Goal: Task Accomplishment & Management: Manage account settings

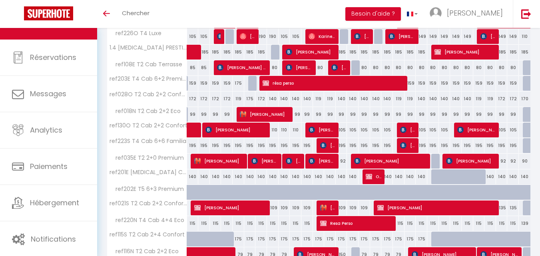
scroll to position [275, 0]
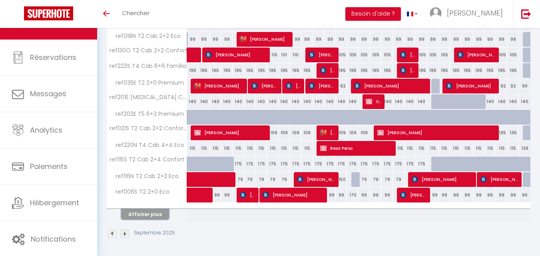
click at [159, 212] on button "Afficher plus" at bounding box center [145, 214] width 48 height 11
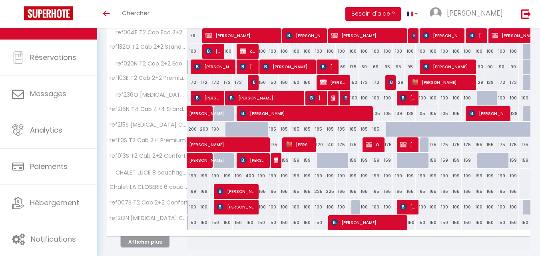
scroll to position [587, 0]
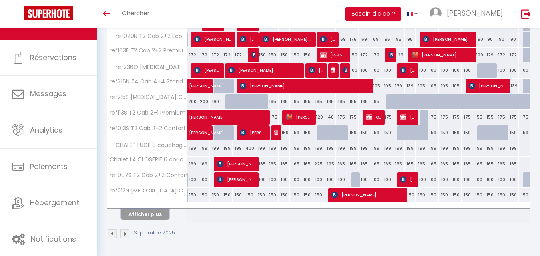
click at [157, 215] on button "Afficher plus" at bounding box center [145, 214] width 48 height 11
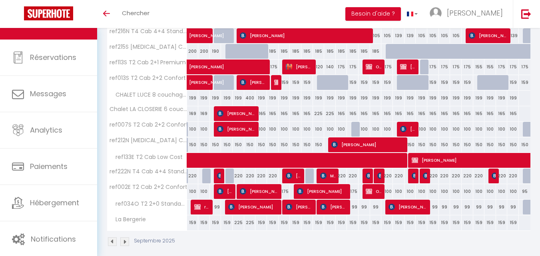
scroll to position [646, 0]
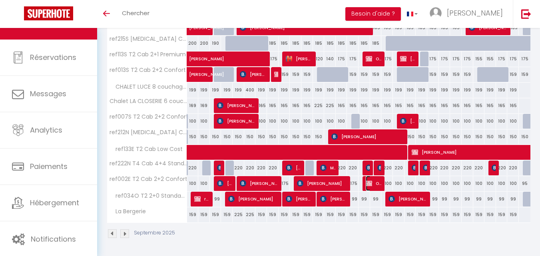
click at [371, 184] on img at bounding box center [369, 183] width 6 height 6
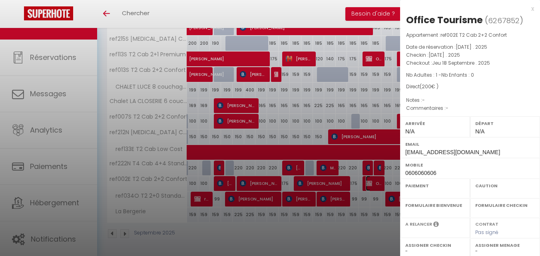
select select "OK"
select select "KO"
select select "0"
select select "1"
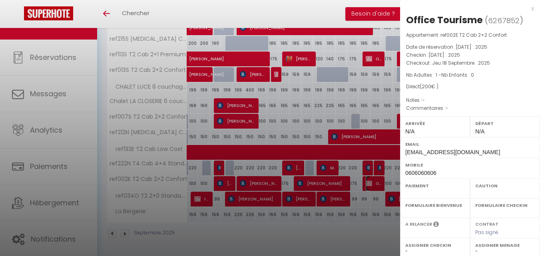
select select
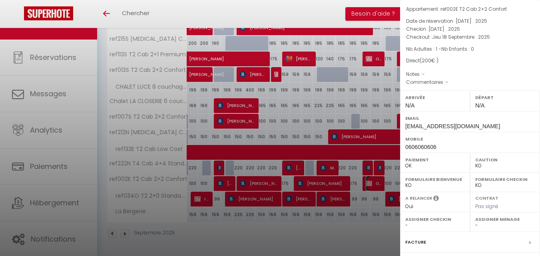
scroll to position [40, 0]
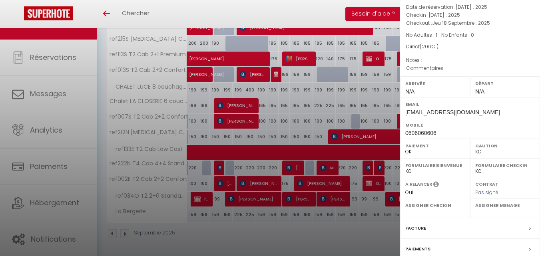
click at [419, 231] on label "Facture" at bounding box center [416, 228] width 21 height 8
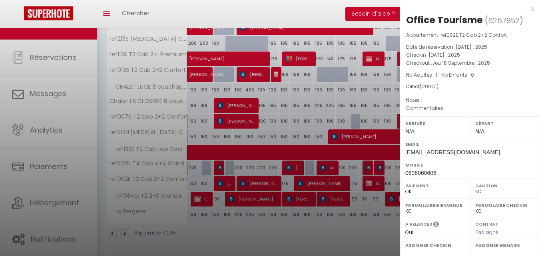
click at [420, 228] on div "A relancer" at bounding box center [436, 226] width 60 height 10
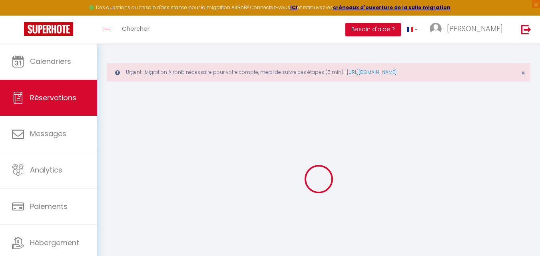
select select
checkbox input "false"
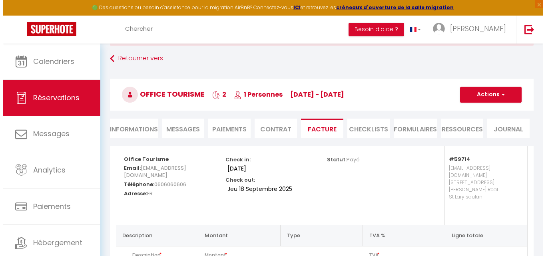
scroll to position [33, 0]
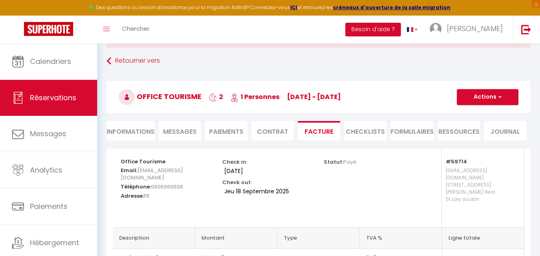
click at [134, 128] on li "Informations" at bounding box center [131, 131] width 48 height 20
select select
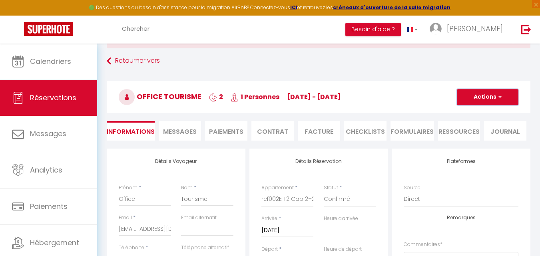
click at [482, 97] on button "Actions" at bounding box center [488, 97] width 62 height 16
click at [473, 135] on link "Supprimer" at bounding box center [479, 135] width 63 height 10
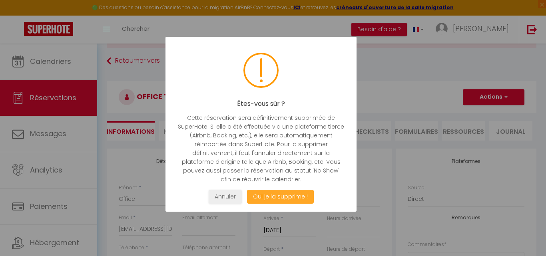
click at [288, 192] on button "Oui je la supprime !" at bounding box center [280, 197] width 67 height 14
click at [284, 206] on div "Êtes-vous sûr ? Cette réservation sera définitivement supprimée de SuperHote. S…" at bounding box center [261, 124] width 191 height 175
click at [283, 198] on button "Oui je la supprime !" at bounding box center [280, 197] width 67 height 14
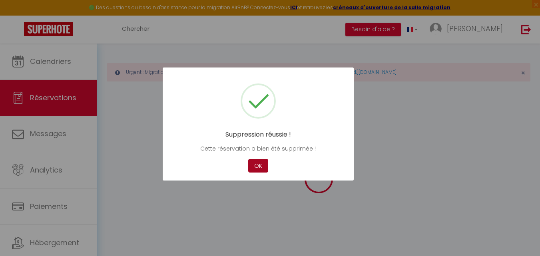
click at [252, 162] on button "OK" at bounding box center [258, 166] width 20 height 14
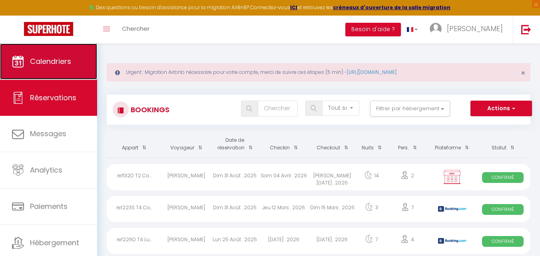
click at [85, 56] on link "Calendriers" at bounding box center [48, 62] width 97 height 36
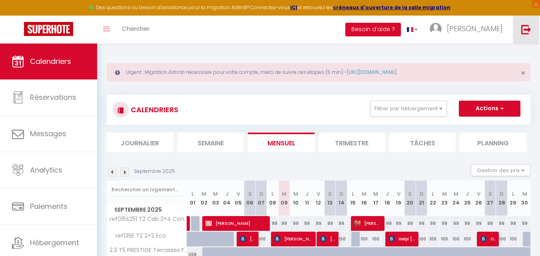
click at [524, 28] on img at bounding box center [527, 29] width 10 height 10
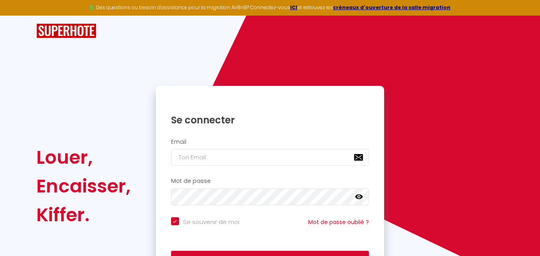
checkbox input "true"
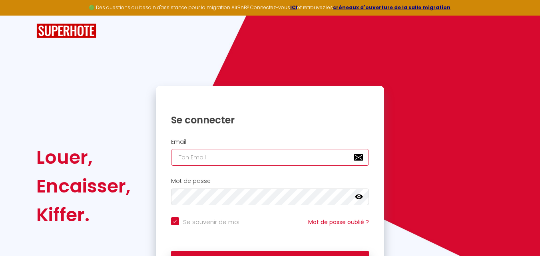
type input "[EMAIL_ADDRESS][DOMAIN_NAME]"
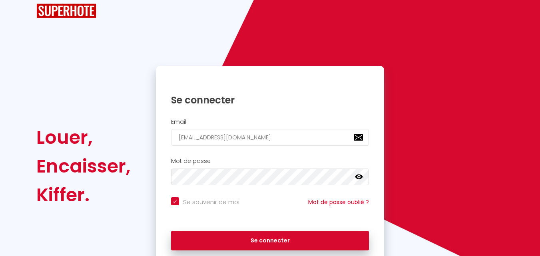
scroll to position [40, 0]
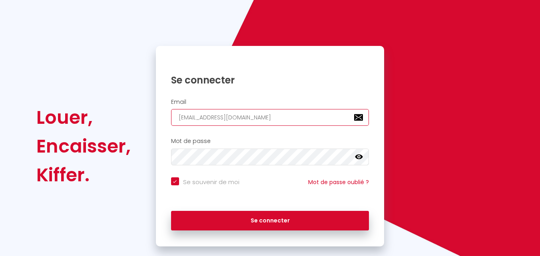
click at [222, 116] on input "[EMAIL_ADDRESS][DOMAIN_NAME]" at bounding box center [270, 117] width 198 height 17
click at [272, 116] on input "[EMAIL_ADDRESS][DOMAIN_NAME]" at bounding box center [270, 117] width 198 height 17
click at [273, 116] on input "[EMAIL_ADDRESS][DOMAIN_NAME]" at bounding box center [270, 117] width 198 height 17
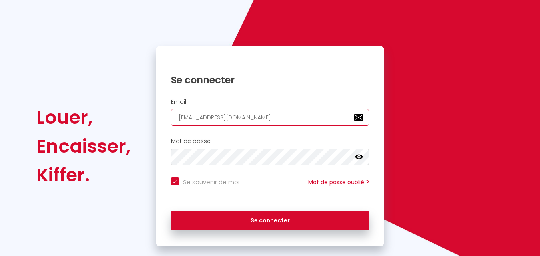
click at [273, 116] on input "[EMAIL_ADDRESS][DOMAIN_NAME]" at bounding box center [270, 117] width 198 height 17
click at [272, 118] on input "[EMAIL_ADDRESS][DOMAIN_NAME]" at bounding box center [270, 117] width 198 height 17
click at [226, 119] on input "[EMAIL_ADDRESS][DOMAIN_NAME]" at bounding box center [270, 117] width 198 height 17
click at [230, 118] on input "[EMAIL_ADDRESS][DOMAIN_NAME]" at bounding box center [270, 117] width 198 height 17
click at [231, 116] on input "[EMAIL_ADDRESS][DOMAIN_NAME]" at bounding box center [270, 117] width 198 height 17
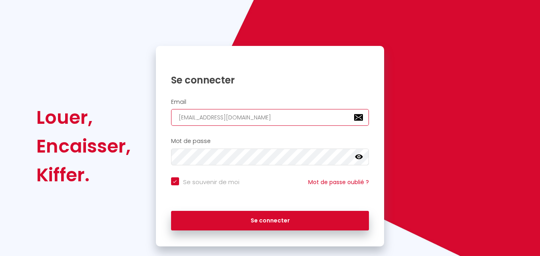
click at [264, 119] on input "[EMAIL_ADDRESS][DOMAIN_NAME]" at bounding box center [270, 117] width 198 height 17
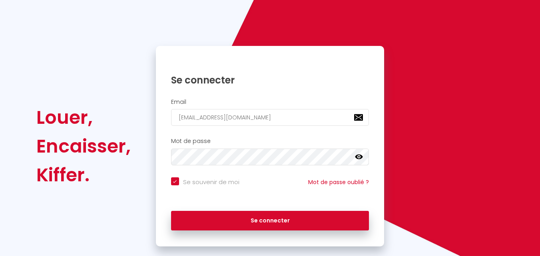
click at [303, 77] on h1 "Se connecter" at bounding box center [270, 80] width 198 height 12
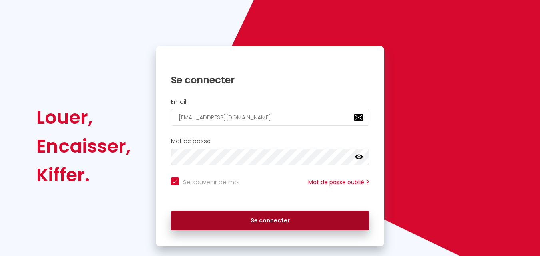
click at [243, 219] on button "Se connecter" at bounding box center [270, 221] width 198 height 20
checkbox input "true"
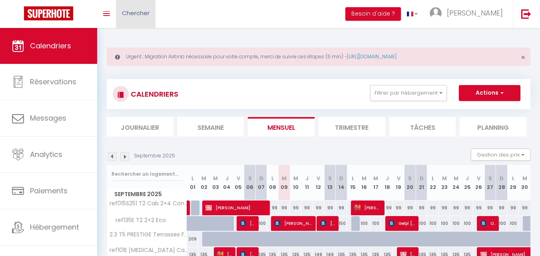
click at [136, 20] on link "Chercher" at bounding box center [136, 14] width 40 height 28
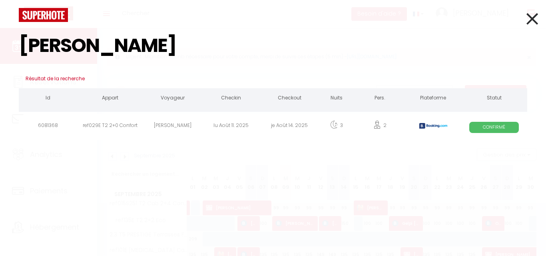
type input "pascale ma"
click at [163, 126] on div "Pascale MARI" at bounding box center [173, 127] width 58 height 26
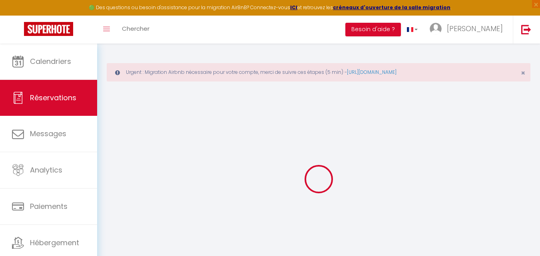
select select
checkbox input "false"
select select
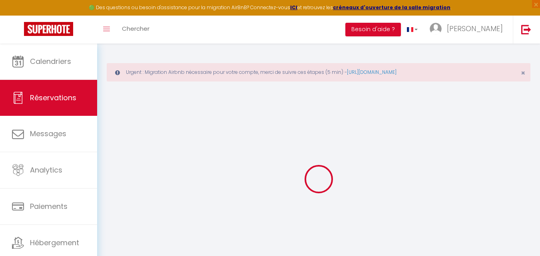
checkbox input "false"
type textarea "** THIS RESERVATION HAS BEEN PRE-PAID ** BOOKING NOTE : Payment charge is EUR 5…"
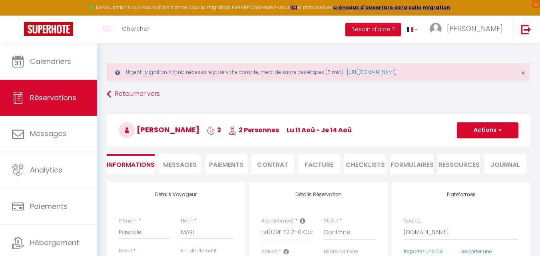
type input "29"
type input "11.4"
select select
checkbox input "false"
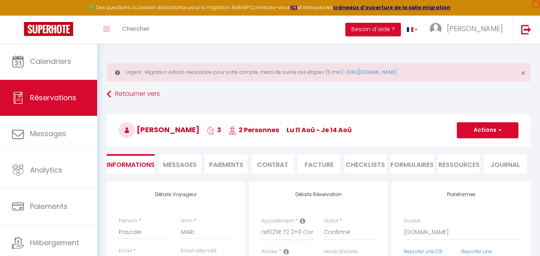
select select
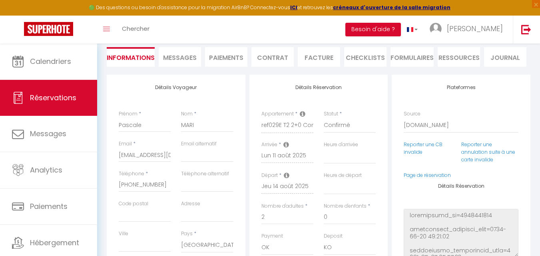
scroll to position [120, 0]
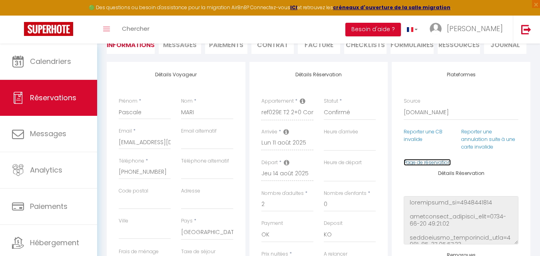
click at [412, 164] on link "Page de réservation" at bounding box center [427, 162] width 47 height 7
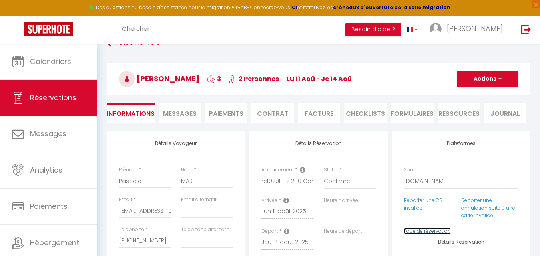
scroll to position [0, 0]
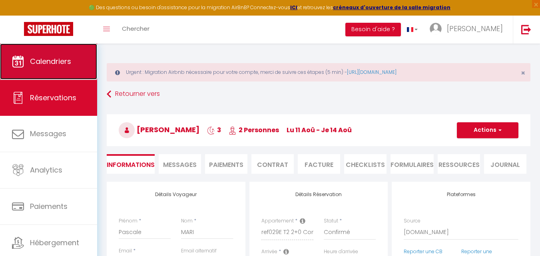
click at [81, 62] on link "Calendriers" at bounding box center [48, 62] width 97 height 36
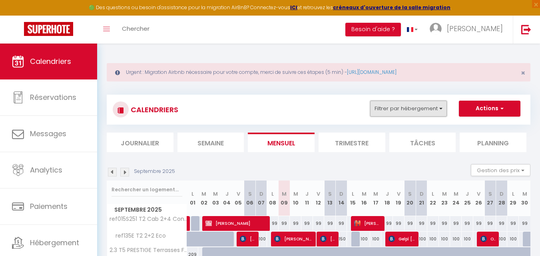
click at [386, 112] on button "Filtrer par hébergement" at bounding box center [408, 109] width 77 height 16
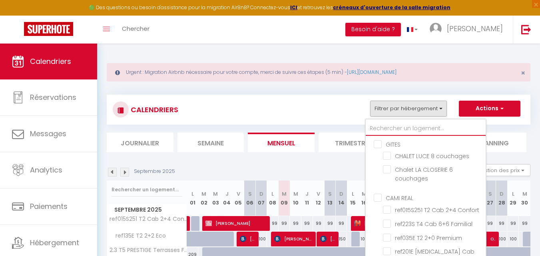
click at [392, 125] on input "text" at bounding box center [426, 129] width 120 height 14
type input "2"
checkbox input "false"
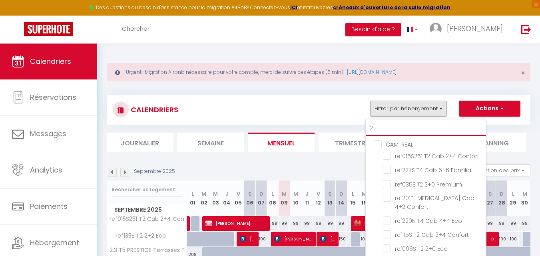
type input "2."
checkbox input "false"
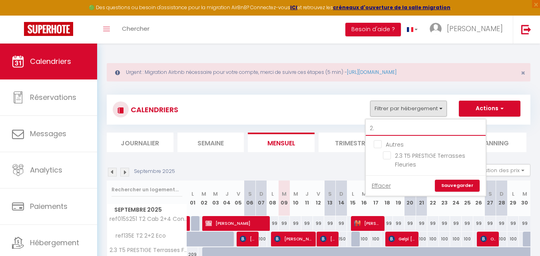
drag, startPoint x: 380, startPoint y: 132, endPoint x: 366, endPoint y: 130, distance: 14.6
click at [366, 130] on div "2. Autres 2.3 T5 PRESTIGE Terrasses Fleuries Effacer Sauvegarder" at bounding box center [426, 157] width 121 height 77
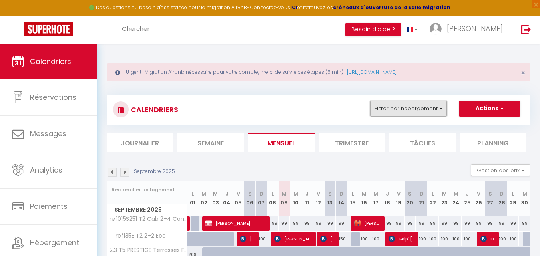
click at [430, 113] on button "Filtrer par hébergement" at bounding box center [408, 109] width 77 height 16
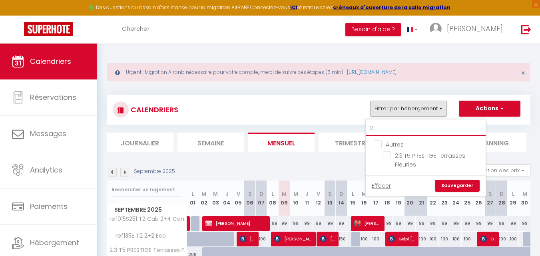
click at [404, 125] on input "2." at bounding box center [426, 129] width 120 height 14
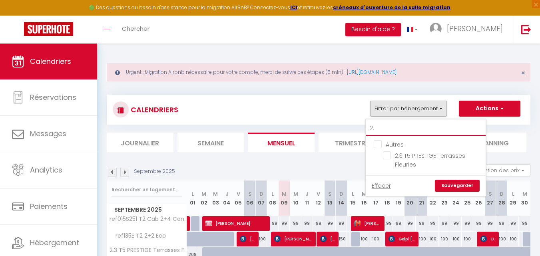
click at [404, 125] on input "2." at bounding box center [426, 129] width 120 height 14
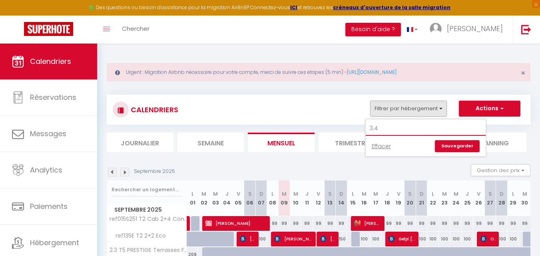
click at [402, 126] on input "3.4" at bounding box center [426, 129] width 120 height 14
click at [400, 126] on input "3.4" at bounding box center [426, 129] width 120 height 14
type input "3.4"
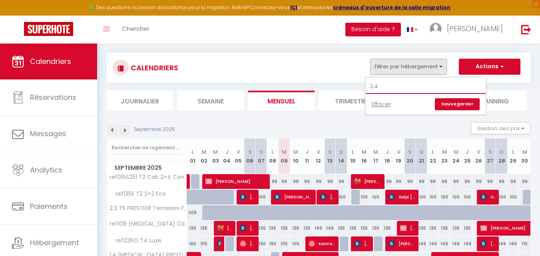
scroll to position [80, 0]
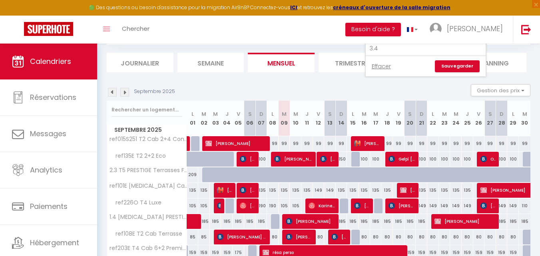
click at [310, 54] on li "Mensuel" at bounding box center [281, 63] width 67 height 20
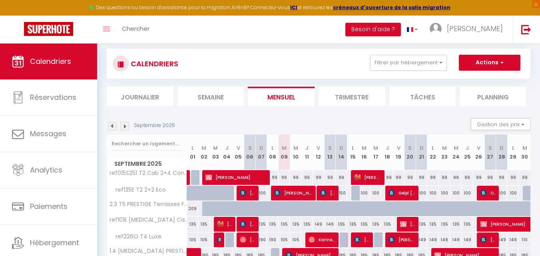
scroll to position [0, 0]
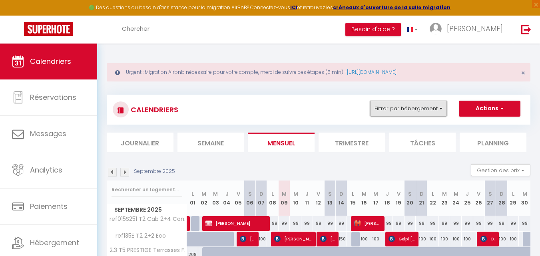
click at [404, 110] on button "Filtrer par hébergement" at bounding box center [408, 109] width 77 height 16
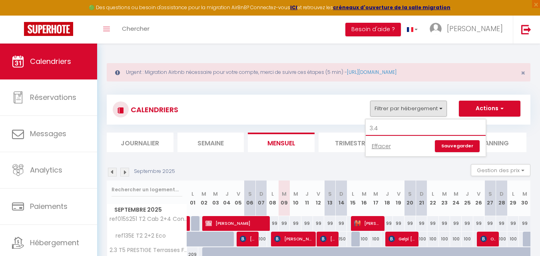
click at [392, 126] on input "3.4" at bounding box center [426, 129] width 120 height 14
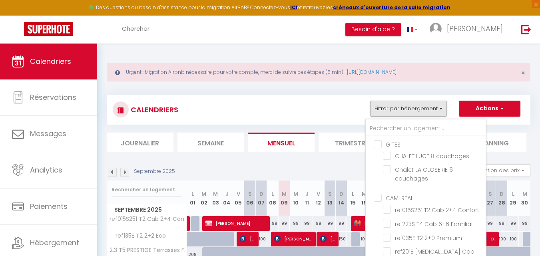
click at [306, 95] on div "CALENDRIERS Filtrer par hébergement GITES CHALET LUCE 8 couchages Chalet LA CLO…" at bounding box center [319, 110] width 424 height 30
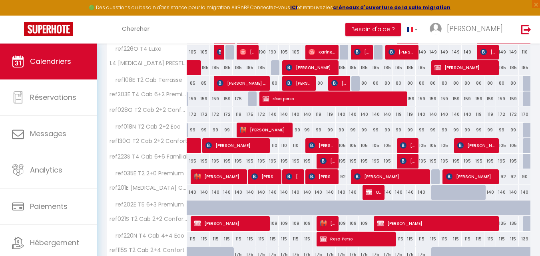
scroll to position [240, 0]
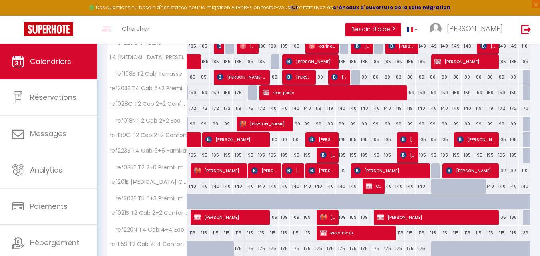
click at [344, 170] on div "92" at bounding box center [342, 171] width 12 height 15
type input "92"
select select "1"
type input "Dim 14 Septembre 2025"
type input "Lun 15 Septembre 2025"
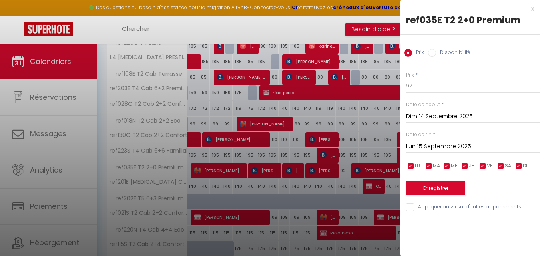
click at [456, 56] on label "Disponibilité" at bounding box center [453, 53] width 34 height 9
click at [436, 56] on input "Disponibilité" at bounding box center [432, 53] width 8 height 8
radio input "true"
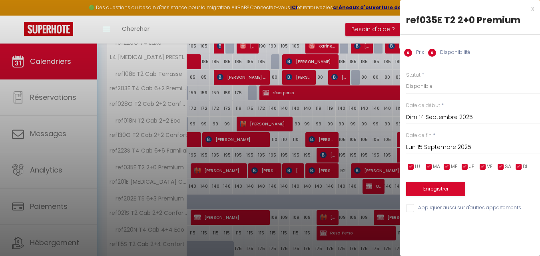
radio input "false"
click at [436, 86] on select "Disponible Indisponible" at bounding box center [473, 86] width 134 height 15
click at [533, 8] on div "x" at bounding box center [467, 9] width 134 height 10
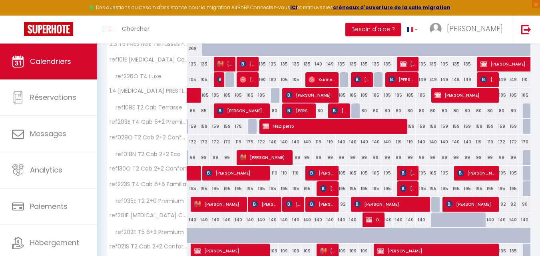
scroll to position [40, 0]
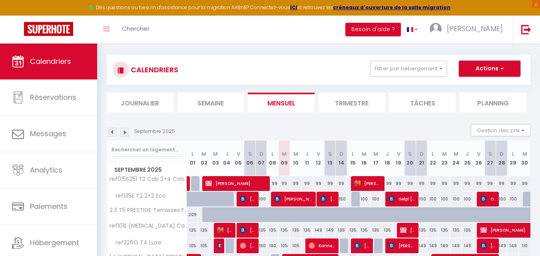
click at [485, 68] on button "Actions" at bounding box center [490, 69] width 62 height 16
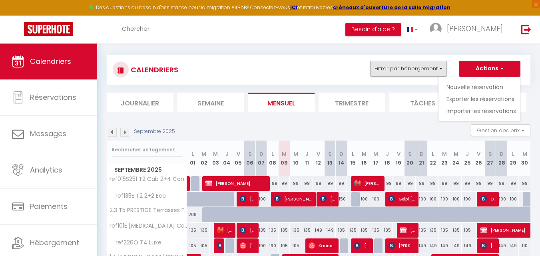
drag, startPoint x: 413, startPoint y: 84, endPoint x: 413, endPoint y: 76, distance: 8.4
click at [413, 84] on div "CALENDRIERS Filtrer par hébergement GITES CHALET LUCE 8 couchages Chalet LA CLO…" at bounding box center [319, 70] width 424 height 30
click at [412, 66] on button "Filtrer par hébergement" at bounding box center [408, 69] width 77 height 16
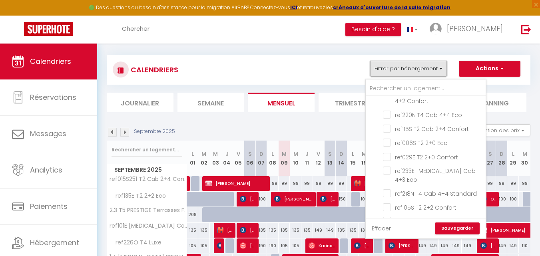
scroll to position [120, 0]
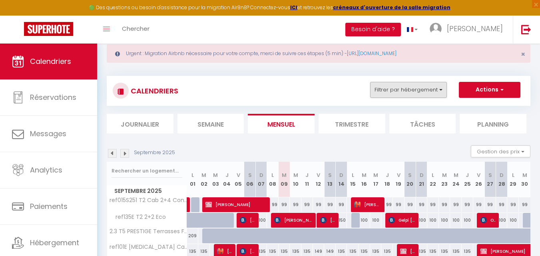
scroll to position [0, 0]
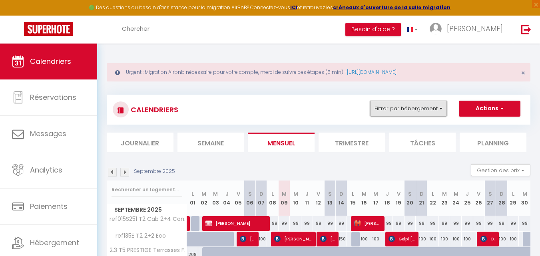
click at [404, 104] on button "Filtrer par hébergement" at bounding box center [408, 109] width 77 height 16
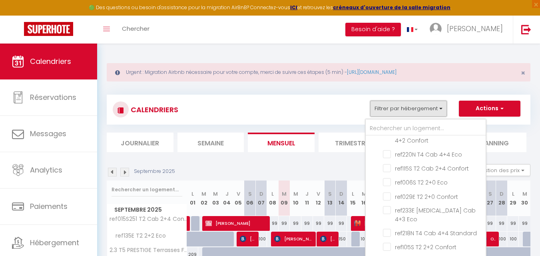
scroll to position [128, 0]
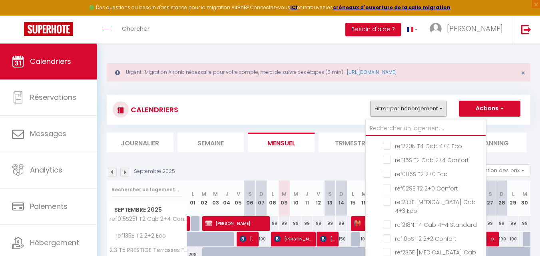
click at [403, 124] on input "text" at bounding box center [426, 129] width 120 height 14
type input "222"
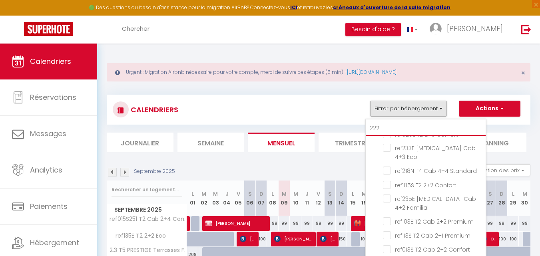
checkbox input "false"
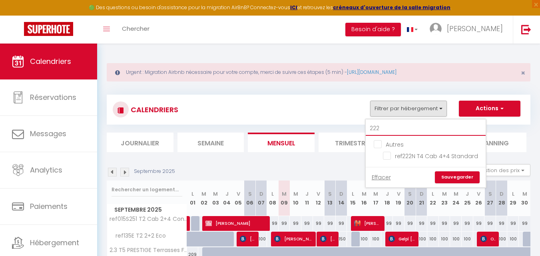
scroll to position [0, 0]
type input "222"
click at [388, 154] on input "ref222N T4 Cab 4+4 Standard" at bounding box center [433, 156] width 100 height 8
checkbox input "true"
click at [449, 174] on link "Sauvegarder" at bounding box center [457, 178] width 45 height 12
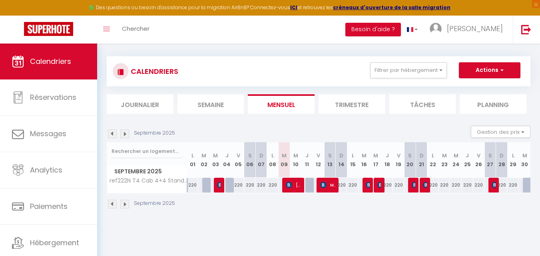
scroll to position [44, 0]
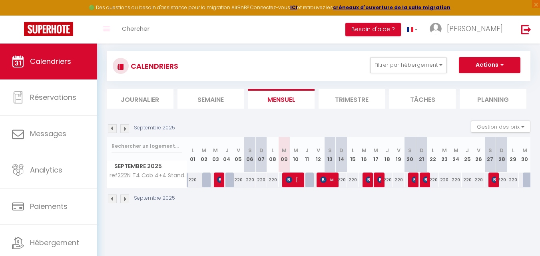
click at [126, 130] on img at bounding box center [124, 128] width 9 height 9
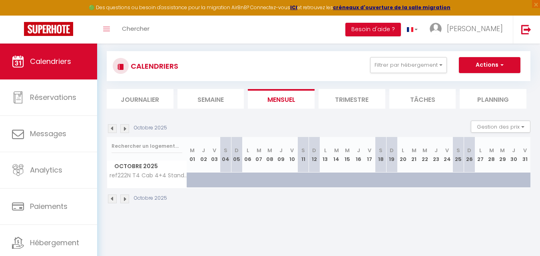
click at [189, 180] on div at bounding box center [192, 180] width 11 height 15
select select "1"
type input "Mer 01 Octobre 2025"
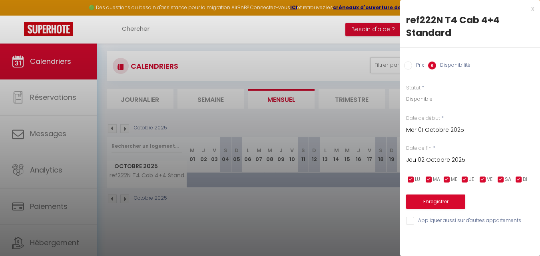
click at [420, 160] on input "Jeu 02 Octobre 2025" at bounding box center [473, 160] width 134 height 10
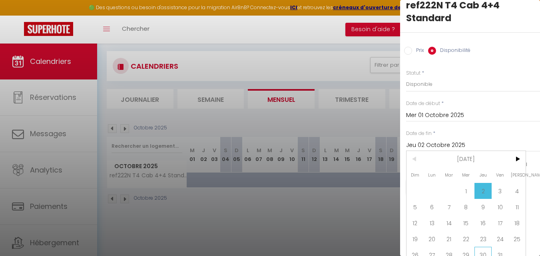
scroll to position [28, 0]
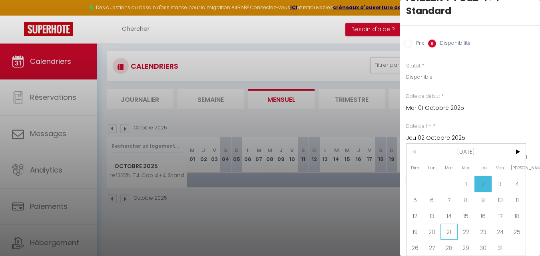
click at [450, 228] on span "21" at bounding box center [449, 232] width 17 height 16
type input "Mar 21 Octobre 2025"
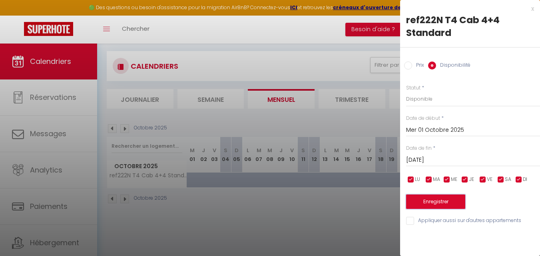
click at [429, 208] on button "Enregistrer" at bounding box center [435, 202] width 59 height 14
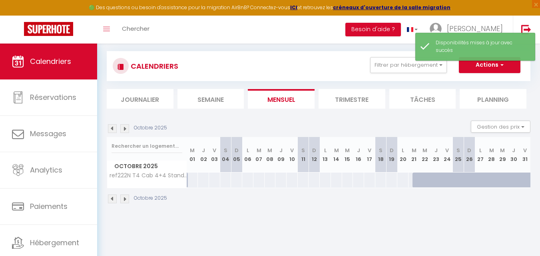
click at [107, 129] on div "Octobre 2025" at bounding box center [138, 128] width 63 height 9
click at [110, 128] on img at bounding box center [112, 128] width 9 height 9
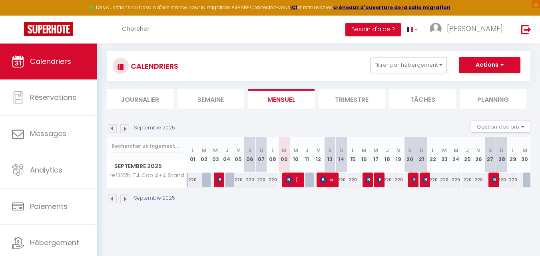
click at [528, 180] on div at bounding box center [529, 180] width 12 height 15
select select "1"
type input "Mar 30 Septembre 2025"
type input "Mer 01 Octobre 2025"
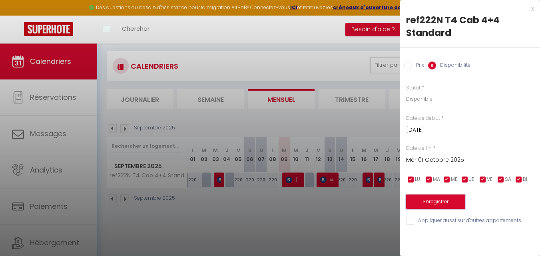
click at [430, 208] on button "Enregistrer" at bounding box center [435, 202] width 59 height 14
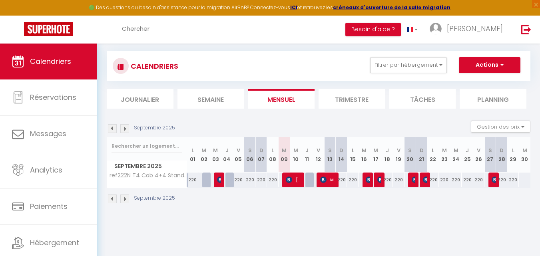
click at [404, 74] on div "CALENDRIERS Filtrer par hébergement 222 Autres ref222N T4 Cab 4+4 Standard Effa…" at bounding box center [319, 66] width 412 height 18
click at [405, 70] on button "Filtrer par hébergement" at bounding box center [408, 65] width 77 height 16
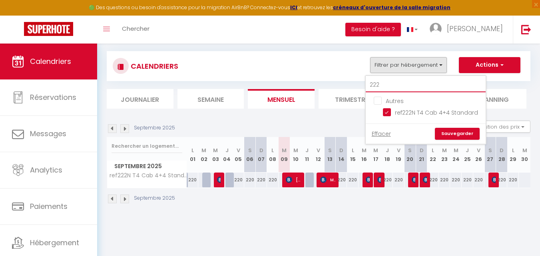
click at [405, 82] on input "222" at bounding box center [426, 85] width 120 height 14
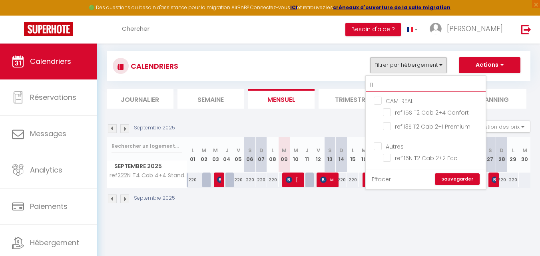
type input "113"
checkbox input "false"
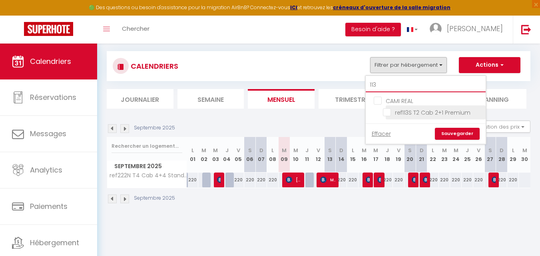
type input "113"
click at [387, 111] on input "ref113S T2 Cab 2+1 Premium" at bounding box center [433, 112] width 100 height 8
checkbox input "true"
click at [450, 131] on link "Sauvegarder" at bounding box center [457, 134] width 45 height 12
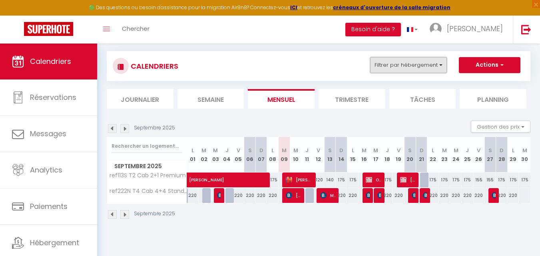
click at [392, 66] on button "Filtrer par hébergement" at bounding box center [408, 65] width 77 height 16
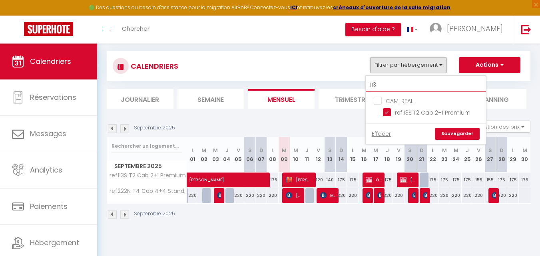
click at [394, 81] on input "113" at bounding box center [426, 85] width 120 height 14
type input "2"
checkbox input "false"
type input "21"
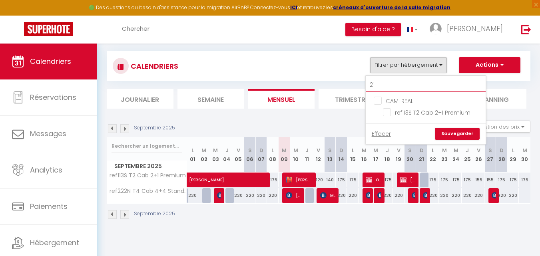
checkbox input "false"
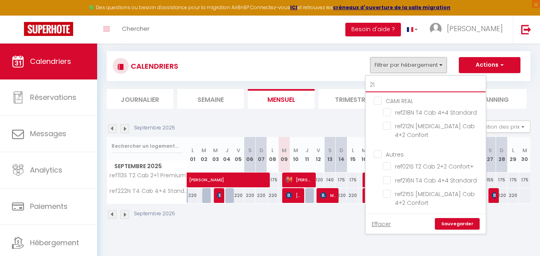
type input "215"
checkbox input "false"
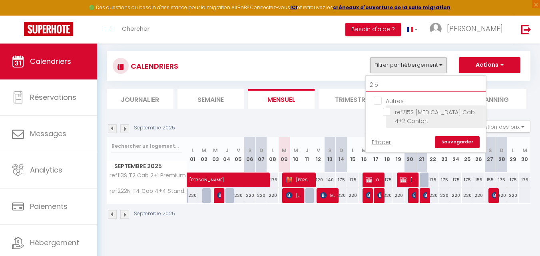
type input "215"
click at [389, 114] on input "ref215S [MEDICAL_DATA] Cab 4+2 Confort" at bounding box center [433, 112] width 100 height 8
checkbox input "true"
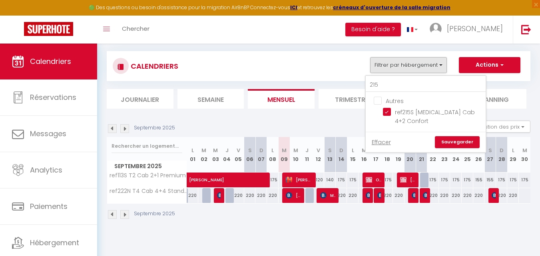
click at [459, 137] on link "Sauvegarder" at bounding box center [457, 142] width 45 height 12
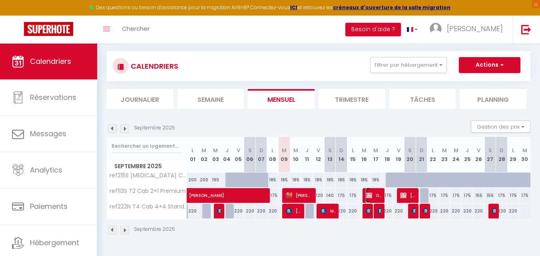
click at [373, 197] on span "Office Tourisme" at bounding box center [374, 195] width 16 height 15
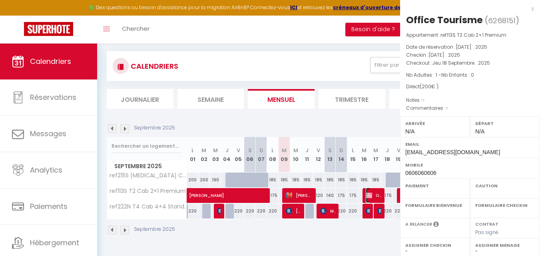
select select "OK"
select select "KO"
select select "0"
select select "1"
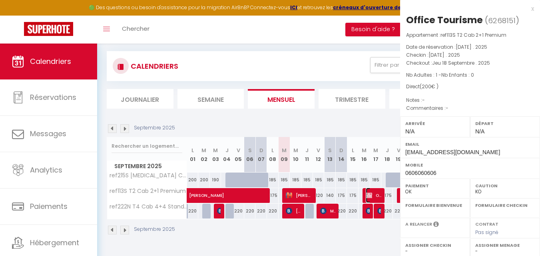
select select
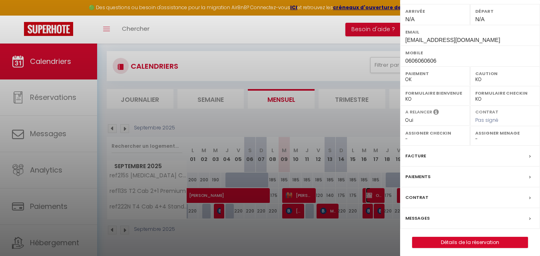
scroll to position [116, 0]
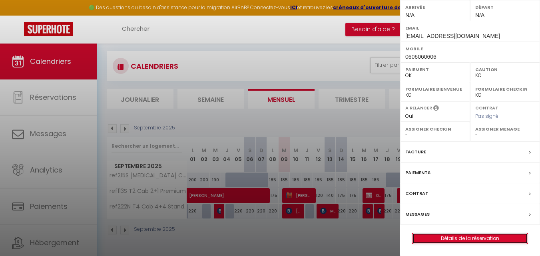
click at [424, 239] on link "Détails de la réservation" at bounding box center [470, 239] width 115 height 10
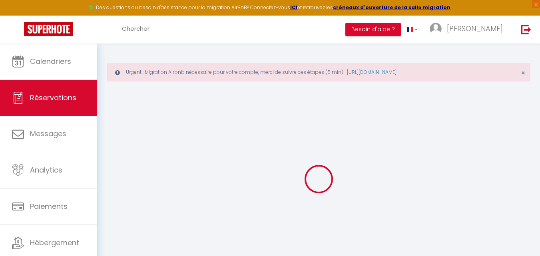
select select
select select "14"
checkbox input "false"
select select
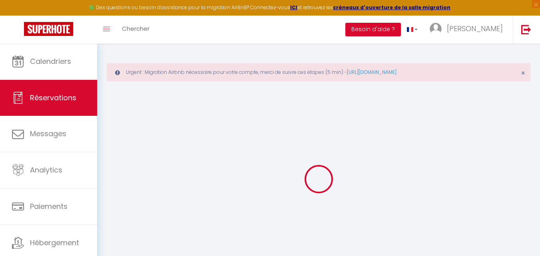
select select
checkbox input "false"
select select
checkbox input "false"
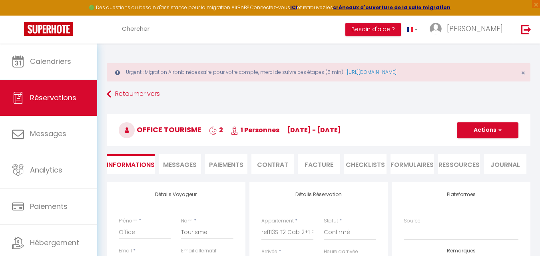
select select
checkbox input "false"
select select
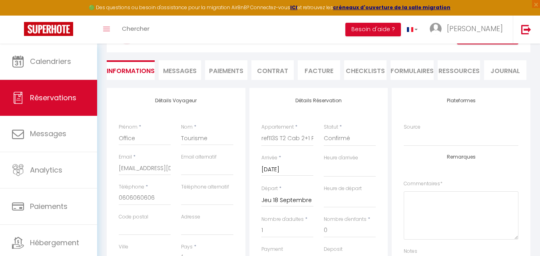
scroll to position [80, 0]
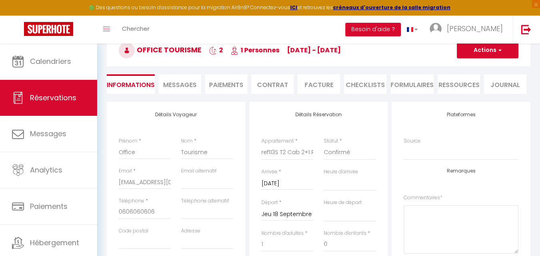
click at [285, 184] on input "Mar 16 Septembre 2025" at bounding box center [288, 184] width 52 height 10
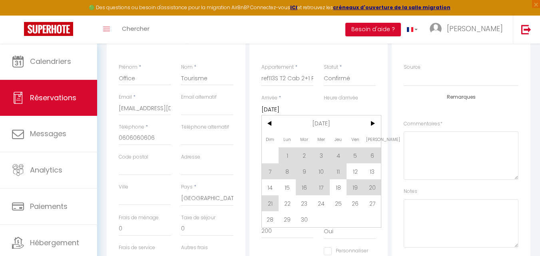
scroll to position [160, 0]
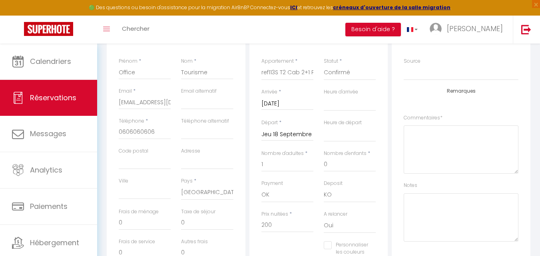
click at [283, 112] on div "Arrivée * Mar 16 Septembre 2025 < Sep 2025 > Dim Lun Mar Mer Jeu Ven Sam 1 2 3 …" at bounding box center [287, 103] width 62 height 31
click at [284, 104] on input "Mar 16 Septembre 2025" at bounding box center [288, 104] width 52 height 10
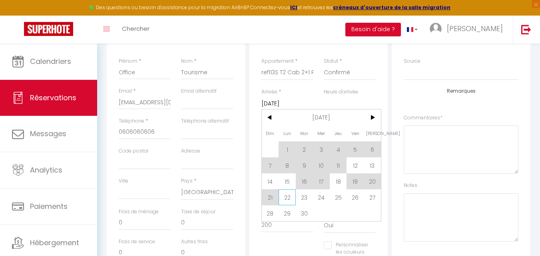
click at [290, 200] on span "22" at bounding box center [287, 198] width 17 height 16
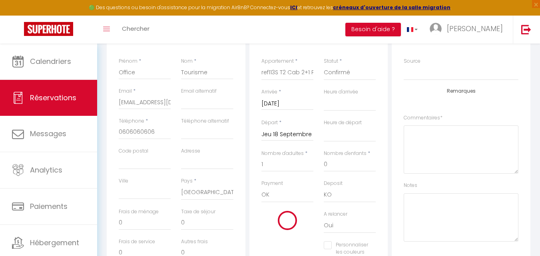
type input "Lun 22 Septembre 2025"
select select
checkbox input "false"
select select
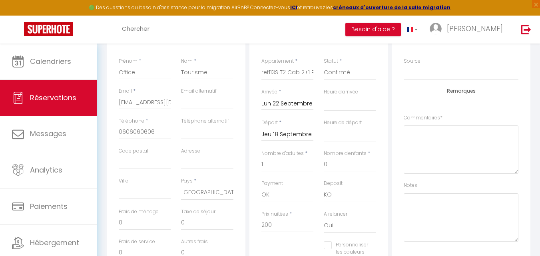
select select
checkbox input "false"
click at [276, 134] on input "Jeu 18 Septembre 2025" at bounding box center [288, 135] width 52 height 10
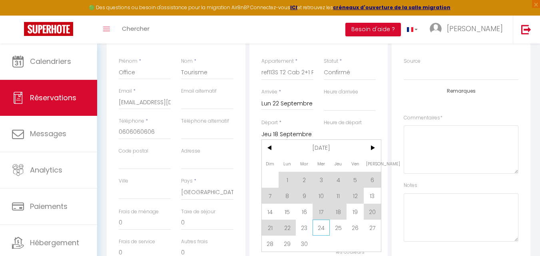
click at [316, 228] on span "24" at bounding box center [321, 228] width 17 height 16
select select
type input "Mer 24 Septembre 2025"
select select
checkbox input "false"
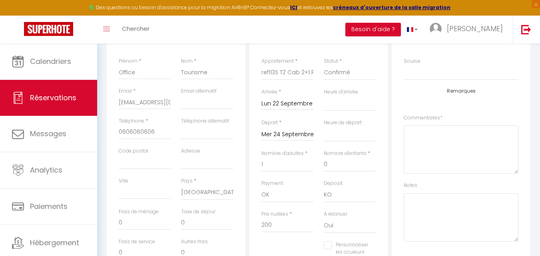
type input "19"
type input "4.6"
select select
type input "350"
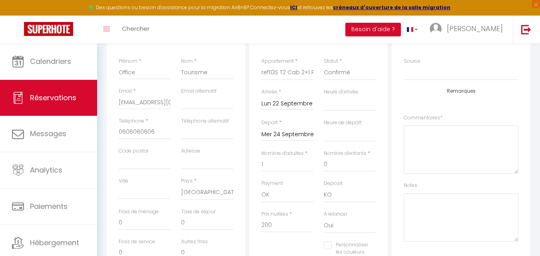
checkbox input "false"
click at [140, 72] on input "Office" at bounding box center [145, 72] width 52 height 14
type input "E"
select select
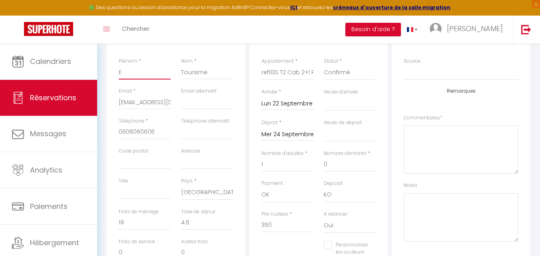
select select
checkbox input "false"
type input "En"
select select
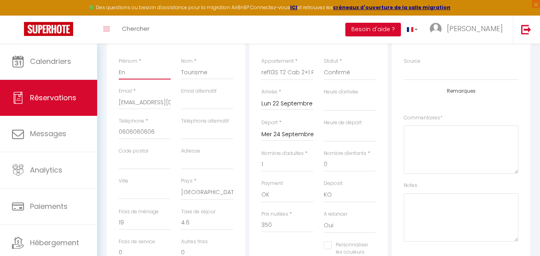
checkbox input "false"
type input "Ent"
select select
checkbox input "false"
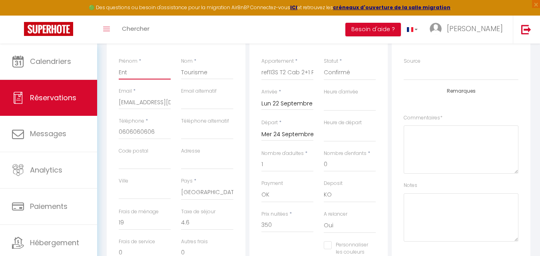
type input "Entr"
select select
checkbox input "false"
type input "Entre"
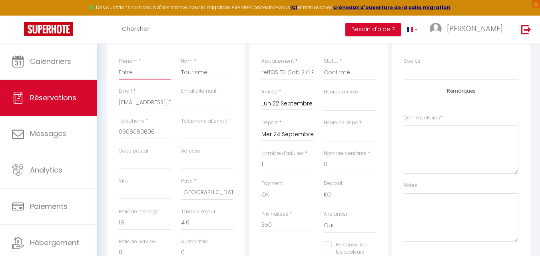
select select
checkbox input "false"
type input "Entrep"
select select
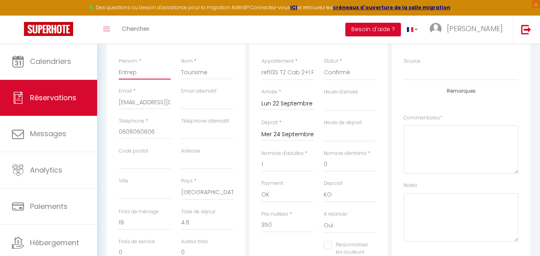
select select
checkbox input "false"
type input "Entrepr"
select select
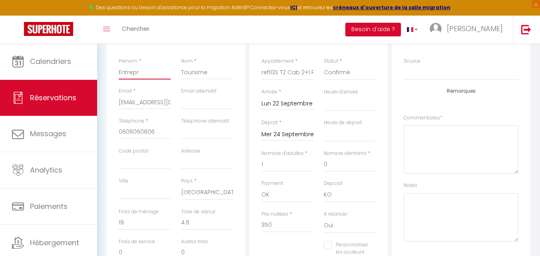
checkbox input "false"
type input "Entrepri"
select select
checkbox input "false"
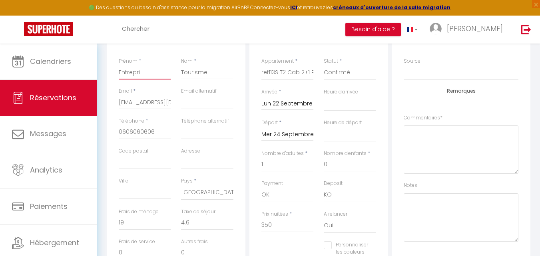
type input "Entrepris"
select select
checkbox input "false"
type input "Entreprise"
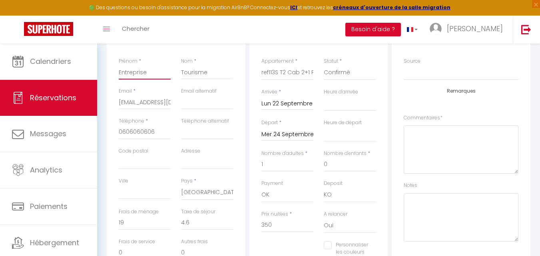
select select
checkbox input "false"
type input "Entreprise"
click at [211, 72] on input "Tourisme" at bounding box center [207, 72] width 52 height 14
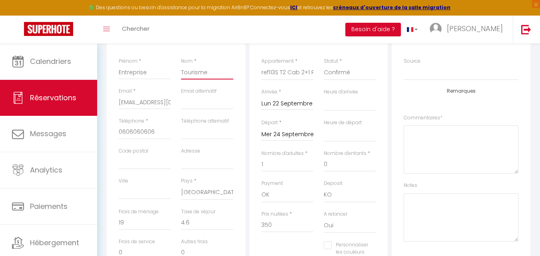
click at [211, 72] on input "Tourisme" at bounding box center [207, 72] width 52 height 14
type input "V"
select select
checkbox input "false"
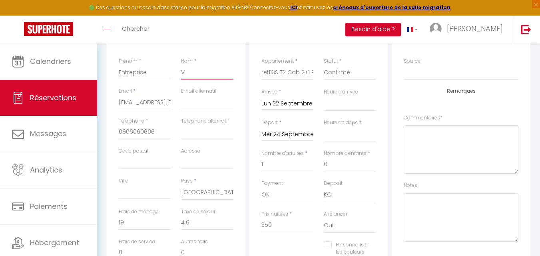
type input "Vi"
select select
checkbox input "false"
type input "Vie"
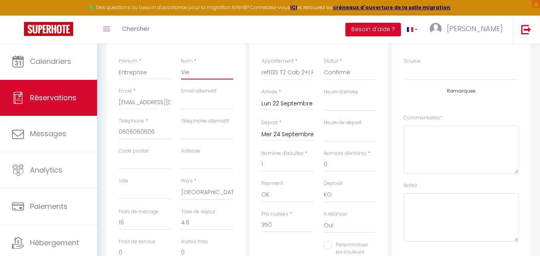
select select
checkbox input "false"
type input "Viel"
select select
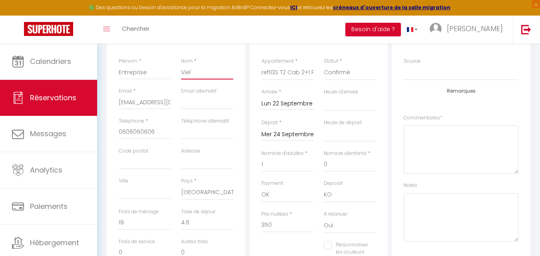
select select
checkbox input "false"
type input "Viell"
select select
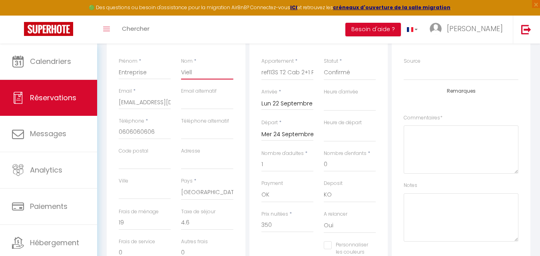
checkbox input "false"
type input "Vielli"
select select
checkbox input "false"
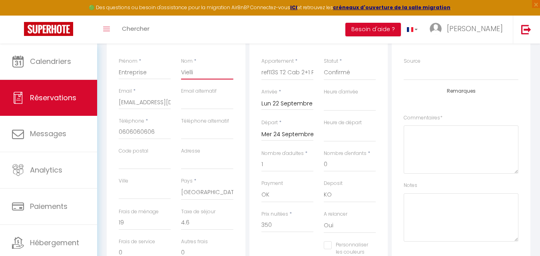
type input "Viellin"
select select
checkbox input "false"
type input "Vielli"
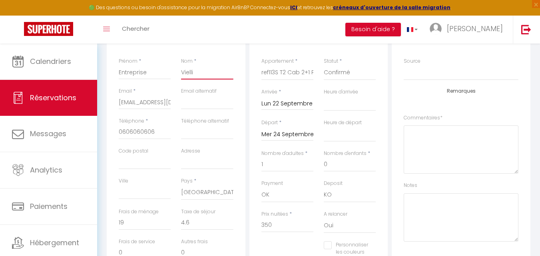
select select
checkbox input "false"
type input "Viell"
select select
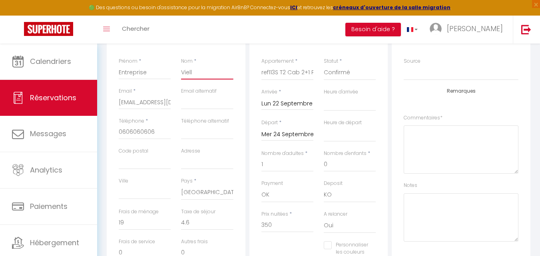
select select
checkbox input "false"
type input "Viel"
select select
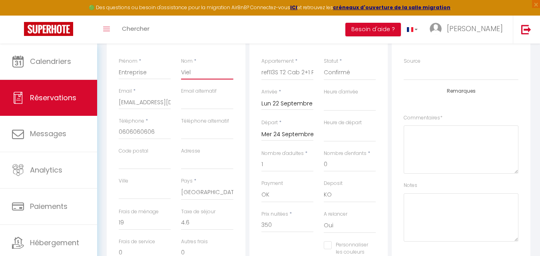
checkbox input "false"
type input "Vie"
select select
checkbox input "false"
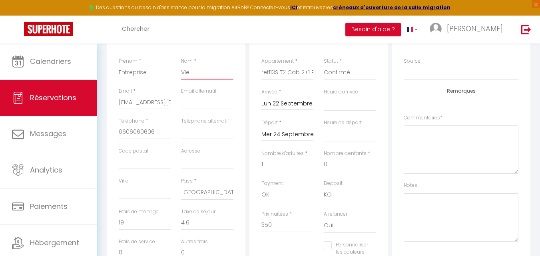
type input "Viet"
select select
checkbox input "false"
type input "Viete"
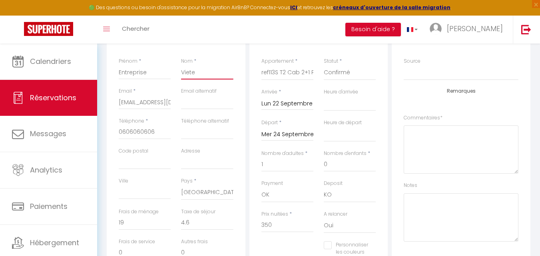
select select
checkbox input "false"
type input "Viet"
select select
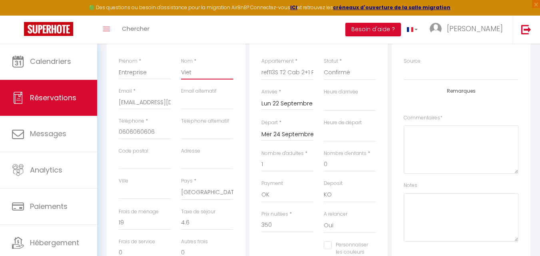
select select
checkbox input "false"
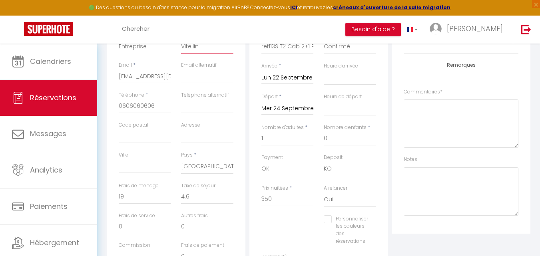
scroll to position [200, 0]
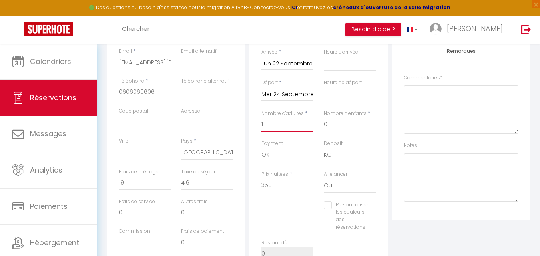
click at [270, 124] on input "1" at bounding box center [288, 125] width 52 height 14
click at [278, 181] on input "350" at bounding box center [288, 185] width 52 height 14
click at [401, 225] on div "Plateformes Source Direct Airbnb.com Booking.com Chalet montagne Expedia Gite d…" at bounding box center [461, 131] width 143 height 298
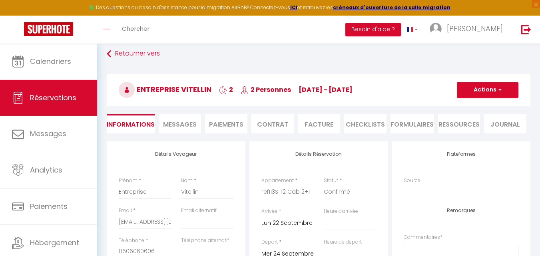
scroll to position [40, 0]
click at [477, 94] on button "Actions" at bounding box center [488, 90] width 62 height 16
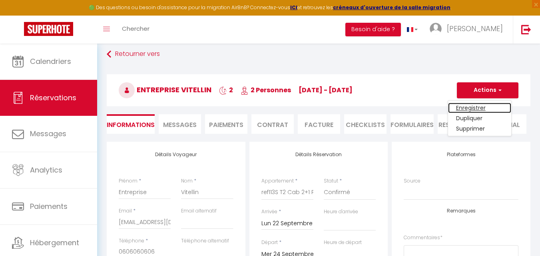
click at [476, 105] on link "Enregistrer" at bounding box center [479, 108] width 63 height 10
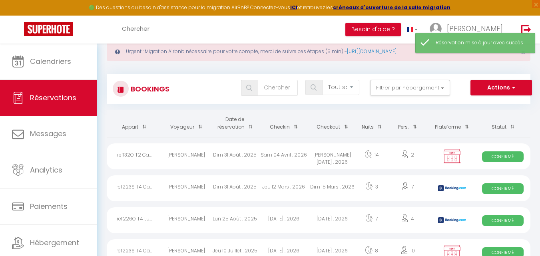
scroll to position [40, 0]
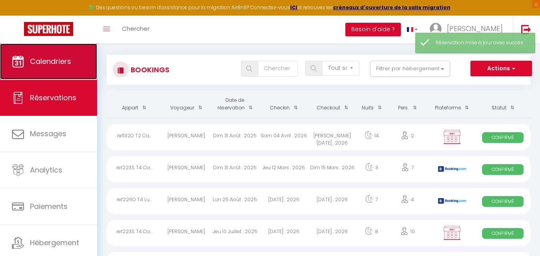
click at [73, 72] on link "Calendriers" at bounding box center [48, 62] width 97 height 36
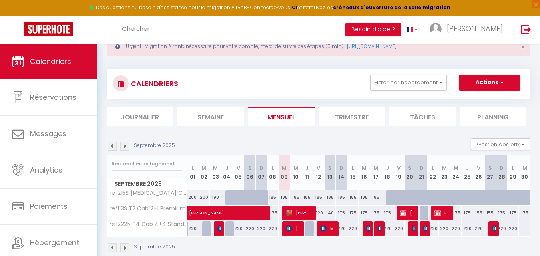
scroll to position [40, 0]
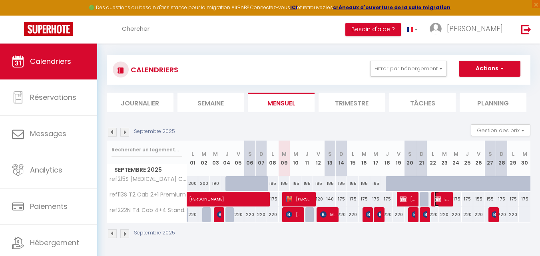
click at [441, 200] on span "Entreprise Vitellin" at bounding box center [443, 199] width 16 height 15
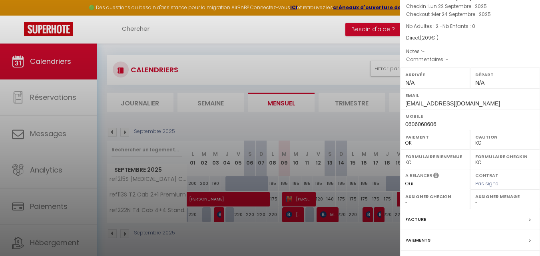
scroll to position [116, 0]
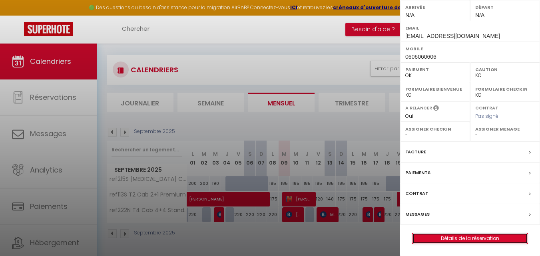
click at [428, 235] on link "Détails de la réservation" at bounding box center [470, 239] width 115 height 10
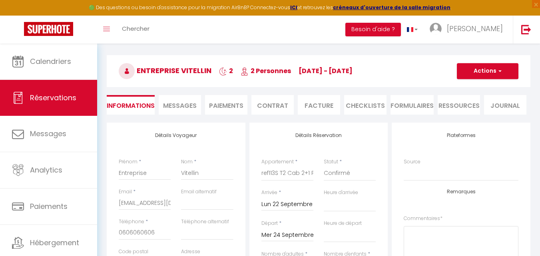
scroll to position [40, 0]
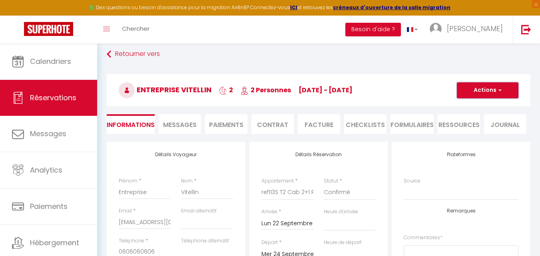
click at [484, 89] on button "Actions" at bounding box center [488, 90] width 62 height 16
click at [478, 122] on link "Dupliquer" at bounding box center [479, 118] width 63 height 10
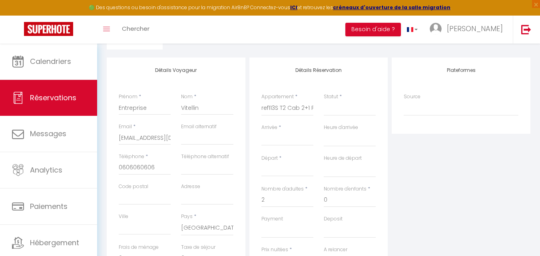
scroll to position [160, 0]
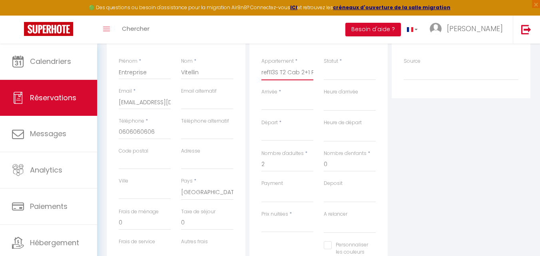
click at [301, 76] on select "ref015S251 T2 Cab 2+4 Confort ref130O T2 Cab 2+2 Confort ref223S T4 Cab 6+6 Fam…" at bounding box center [288, 72] width 52 height 15
click at [262, 65] on select "ref015S251 T2 Cab 2+4 Confort ref130O T2 Cab 2+2 Confort ref223S T4 Cab 6+6 Fam…" at bounding box center [288, 72] width 52 height 15
click at [286, 106] on input "Arrivée" at bounding box center [288, 104] width 52 height 10
click at [290, 103] on input "Arrivée" at bounding box center [288, 104] width 52 height 10
click at [275, 100] on input "Arrivée" at bounding box center [288, 104] width 52 height 10
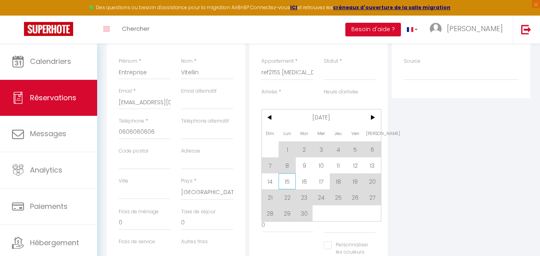
click at [286, 182] on span "15" at bounding box center [287, 182] width 17 height 16
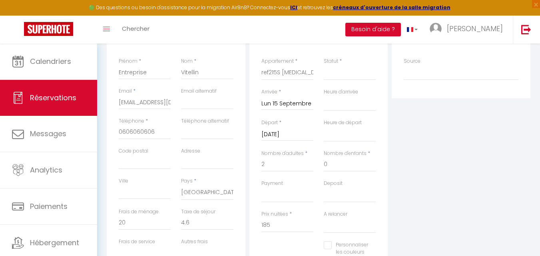
click at [276, 142] on div "Départ * Mar 16 Septembre 2025 < Sep 2025 > Dim Lun Mar Mer Jeu Ven Sam 1 2 3 4…" at bounding box center [287, 134] width 62 height 31
click at [278, 137] on input "Mar 16 Septembre 2025" at bounding box center [288, 135] width 52 height 10
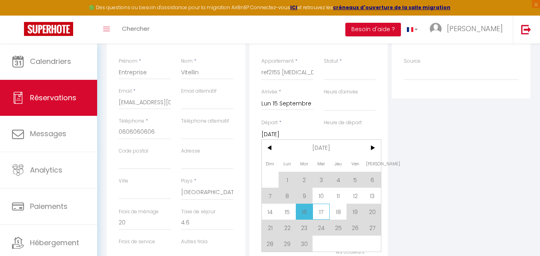
click at [321, 216] on span "17" at bounding box center [321, 212] width 17 height 16
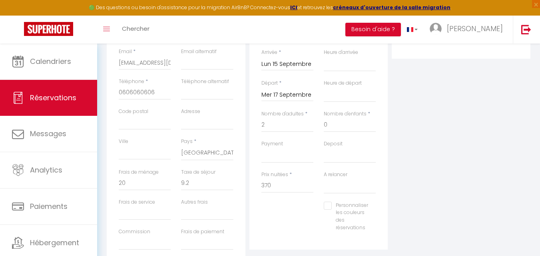
scroll to position [200, 0]
click at [279, 191] on input "370" at bounding box center [288, 185] width 52 height 14
click at [426, 170] on div "Plateformes Source Direct Airbnb.com Booking.com Chalet montagne Expedia Gite d…" at bounding box center [461, 125] width 143 height 286
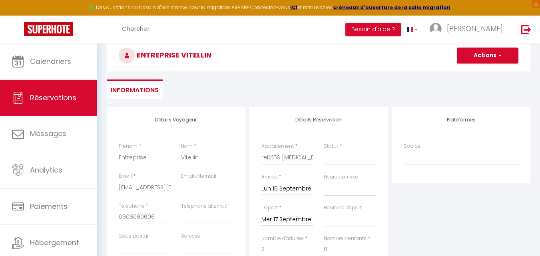
scroll to position [40, 0]
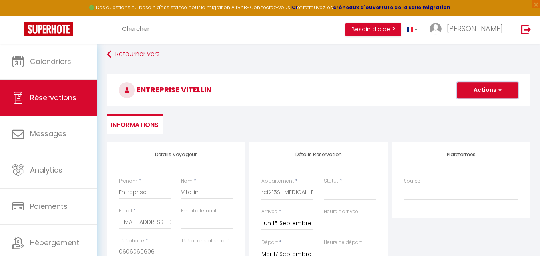
click at [479, 96] on button "Actions" at bounding box center [488, 90] width 62 height 16
click at [478, 108] on link "Enregistrer" at bounding box center [479, 108] width 63 height 10
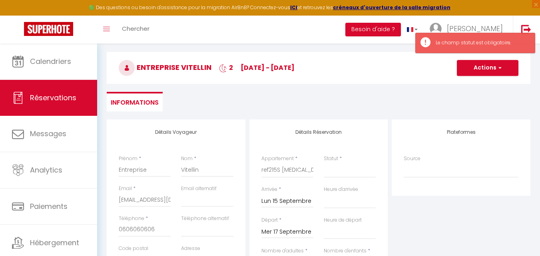
scroll to position [80, 0]
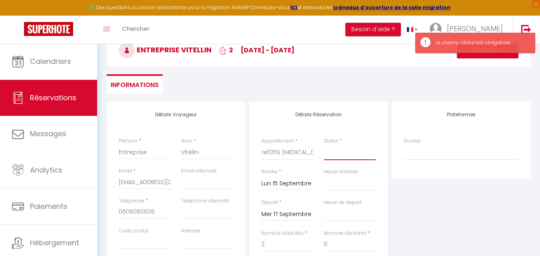
click at [342, 149] on select "Confirmé Non Confirmé Annulé Annulé par le voyageur No Show Request" at bounding box center [350, 152] width 52 height 15
click at [342, 155] on select "Confirmé Non Confirmé Annulé Annulé par le voyageur No Show Request" at bounding box center [350, 152] width 52 height 15
click at [324, 145] on select "Confirmé Non Confirmé Annulé Annulé par le voyageur No Show Request" at bounding box center [350, 152] width 52 height 15
click at [428, 88] on ul "Informations" at bounding box center [319, 84] width 424 height 20
click at [484, 56] on button "Actions" at bounding box center [488, 50] width 62 height 16
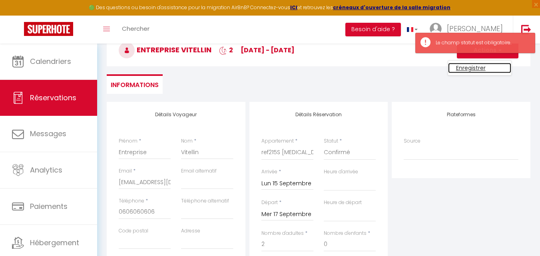
click at [482, 66] on link "Enregistrer" at bounding box center [479, 68] width 63 height 10
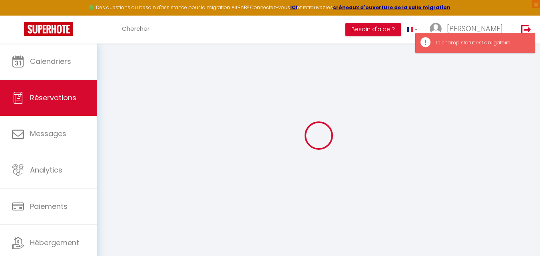
scroll to position [44, 0]
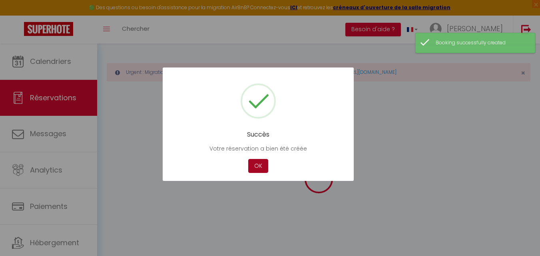
click at [264, 163] on button "OK" at bounding box center [258, 166] width 20 height 14
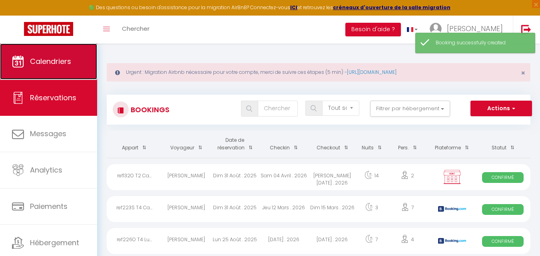
click at [47, 65] on span "Calendriers" at bounding box center [50, 61] width 41 height 10
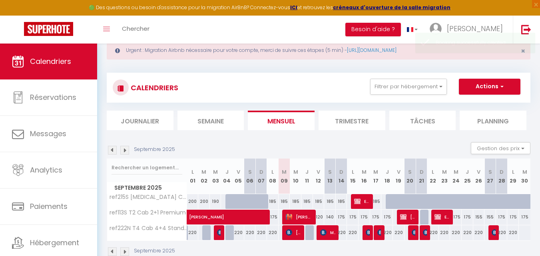
scroll to position [44, 0]
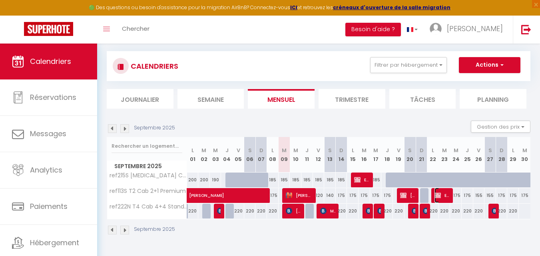
click at [445, 195] on span "Entreprise Vitellin" at bounding box center [443, 195] width 16 height 15
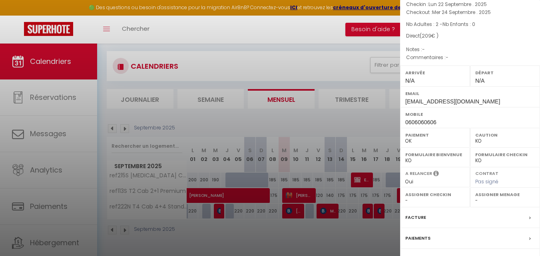
scroll to position [116, 0]
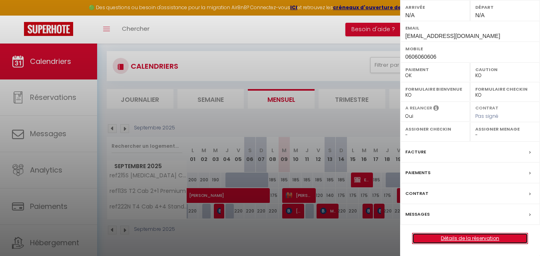
drag, startPoint x: 424, startPoint y: 238, endPoint x: 225, endPoint y: 96, distance: 244.4
click at [424, 237] on link "Détails de la réservation" at bounding box center [470, 239] width 115 height 10
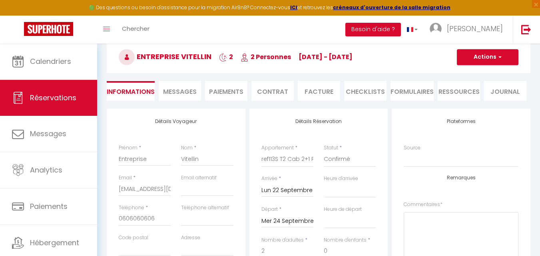
scroll to position [80, 0]
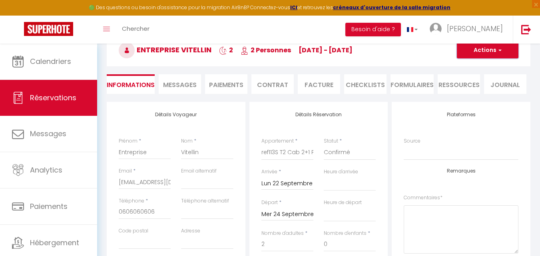
click at [486, 49] on button "Actions" at bounding box center [488, 50] width 62 height 16
click at [478, 76] on link "Dupliquer" at bounding box center [479, 78] width 63 height 10
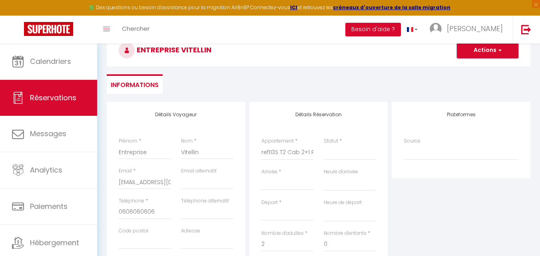
click at [475, 50] on button "Actions" at bounding box center [488, 50] width 62 height 16
click at [354, 92] on ul "Informations" at bounding box center [319, 84] width 424 height 20
click at [346, 149] on select "Confirmé Non Confirmé Annulé Annulé par le voyageur No Show Request" at bounding box center [350, 152] width 52 height 15
click at [324, 145] on select "Confirmé Non Confirmé Annulé Annulé par le voyageur No Show Request" at bounding box center [350, 152] width 52 height 15
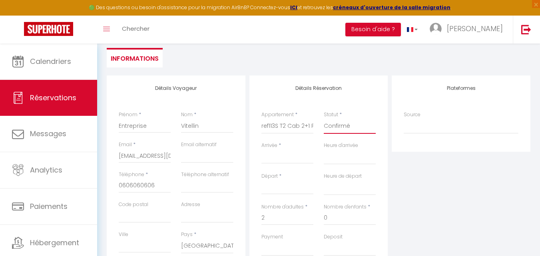
scroll to position [120, 0]
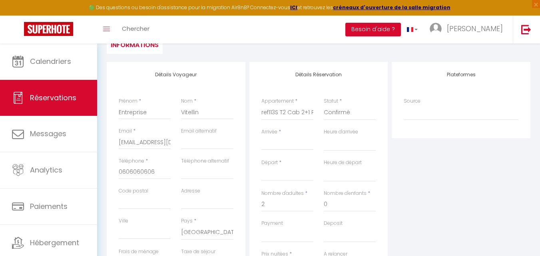
click at [278, 142] on input "Arrivée" at bounding box center [288, 144] width 52 height 10
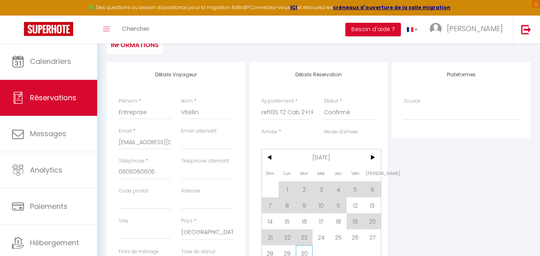
click at [302, 254] on span "30" at bounding box center [304, 254] width 17 height 16
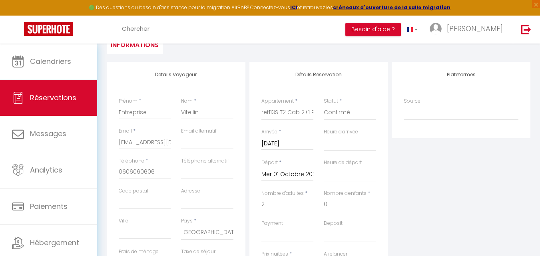
scroll to position [200, 0]
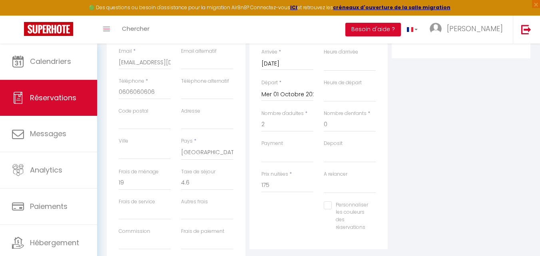
click at [296, 65] on input "Mar 30 Septembre 2025" at bounding box center [288, 64] width 52 height 10
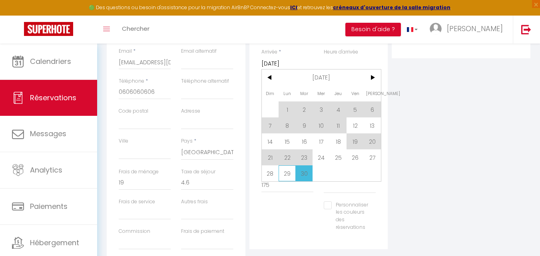
click at [290, 180] on span "29" at bounding box center [287, 174] width 17 height 16
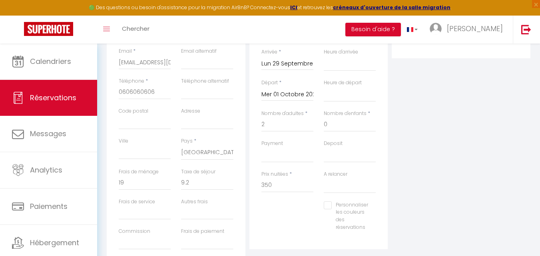
click at [423, 107] on div "Plateformes Source Direct Airbnb.com Booking.com Chalet montagne Expedia Gite d…" at bounding box center [461, 125] width 143 height 286
click at [292, 186] on input "350" at bounding box center [288, 185] width 52 height 14
click at [292, 187] on input "350" at bounding box center [288, 185] width 52 height 14
click at [428, 152] on div "Plateformes Source Direct Airbnb.com Booking.com Chalet montagne Expedia Gite d…" at bounding box center [461, 125] width 143 height 286
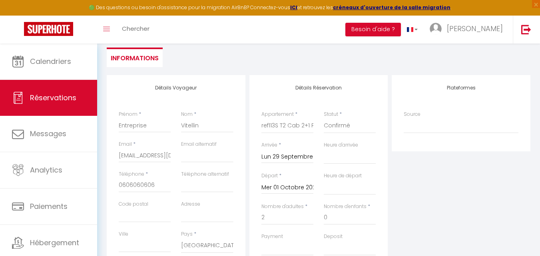
scroll to position [80, 0]
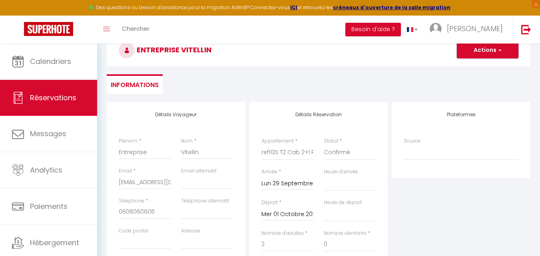
click at [470, 51] on button "Actions" at bounding box center [488, 50] width 62 height 16
click at [466, 73] on ul "Enregistrer" at bounding box center [480, 67] width 64 height 15
click at [464, 67] on div "Entreprise Vitellin Actions Enregistrer Actions Enregistrer Aperçu et éditer En…" at bounding box center [319, 49] width 434 height 43
click at [467, 54] on button "Actions" at bounding box center [488, 50] width 62 height 16
click at [468, 64] on link "Enregistrer" at bounding box center [479, 68] width 63 height 10
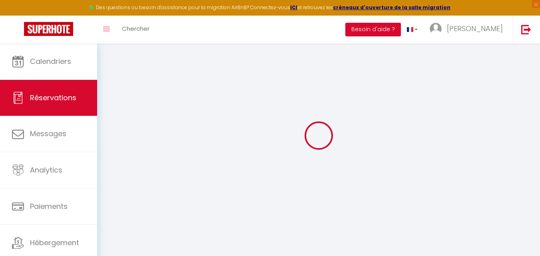
scroll to position [44, 0]
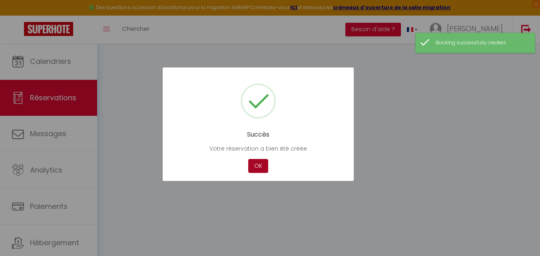
scroll to position [114, 0]
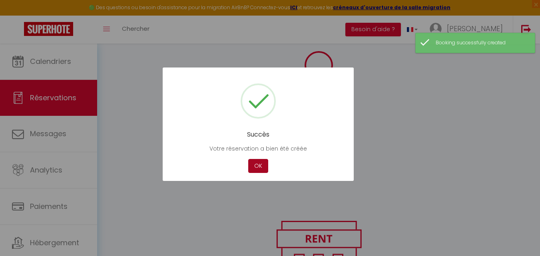
click at [261, 164] on button "OK" at bounding box center [258, 166] width 20 height 14
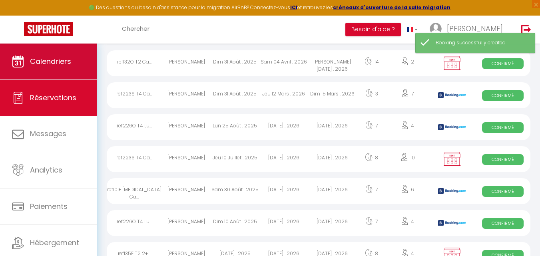
scroll to position [158, 0]
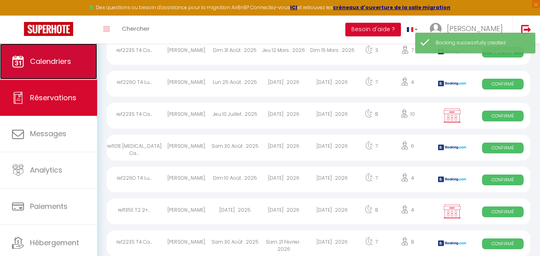
click at [53, 58] on span "Calendriers" at bounding box center [50, 61] width 41 height 10
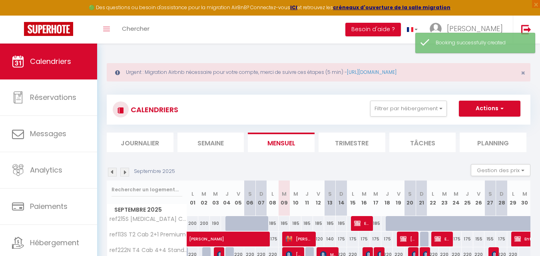
scroll to position [44, 0]
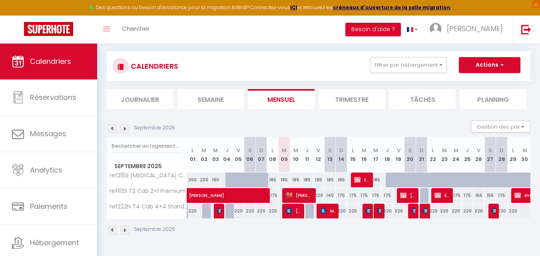
click at [123, 129] on img at bounding box center [124, 128] width 9 height 9
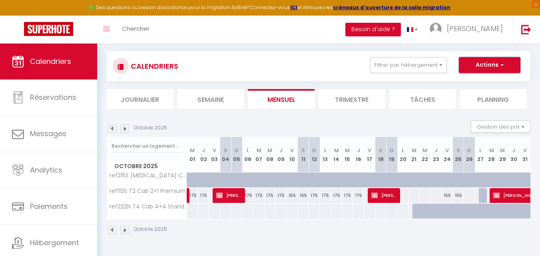
click at [494, 72] on button "Actions" at bounding box center [490, 65] width 62 height 16
click at [461, 236] on div "Octobre 2025" at bounding box center [319, 232] width 424 height 24
click at [485, 120] on section "Octobre 2025 Gestion des prix Nb Nuits minimum Règles Disponibilité Octobre 202…" at bounding box center [319, 178] width 424 height 130
click at [486, 125] on button "Gestion des prix" at bounding box center [501, 127] width 60 height 12
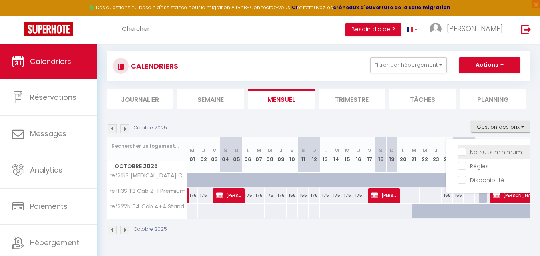
click at [483, 154] on input "Nb Nuits minimum" at bounding box center [494, 152] width 72 height 8
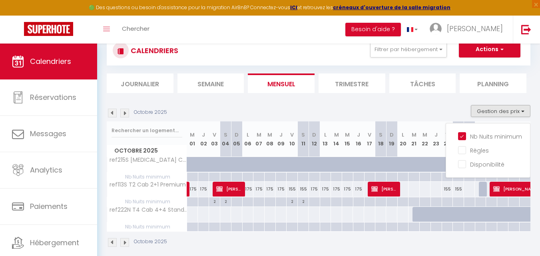
scroll to position [68, 0]
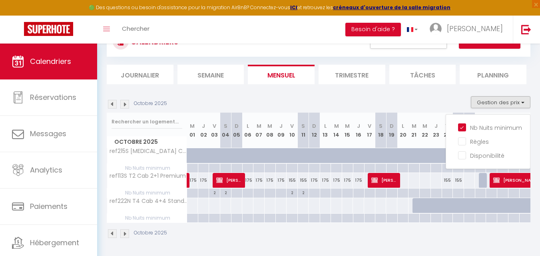
click at [379, 239] on div "Octobre 2025" at bounding box center [319, 235] width 424 height 24
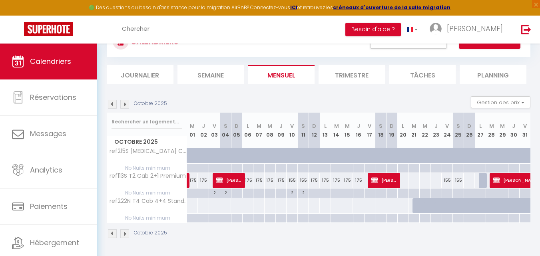
click at [405, 179] on div at bounding box center [403, 180] width 12 height 15
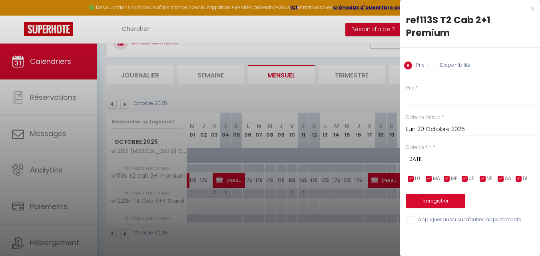
click at [435, 152] on div "Mar 21 Octobre 2025 < Oct 2025 > Dim Lun Mar Mer Jeu Ven Sam 1 2 3 4 5 6 7 8 9 …" at bounding box center [473, 159] width 134 height 14
click at [435, 154] on input "Mar 21 Octobre 2025" at bounding box center [473, 159] width 134 height 10
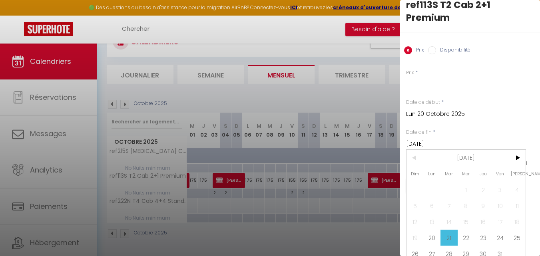
scroll to position [27, 0]
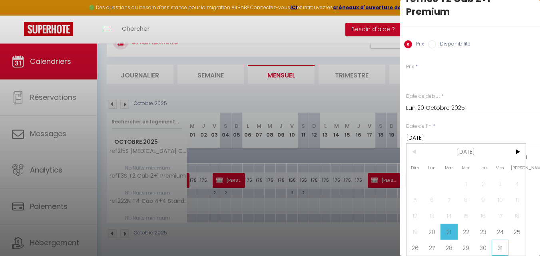
click at [497, 243] on span "31" at bounding box center [500, 248] width 17 height 16
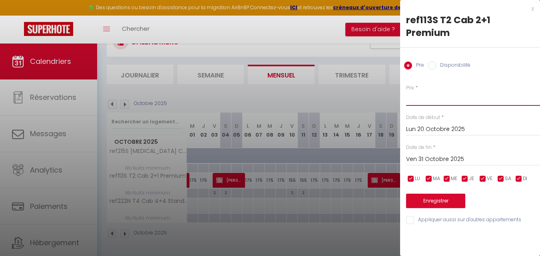
click at [426, 92] on input "Prix" at bounding box center [473, 99] width 134 height 14
click at [414, 92] on input "150" at bounding box center [473, 99] width 134 height 14
click at [422, 194] on button "Enregistrer" at bounding box center [435, 201] width 59 height 14
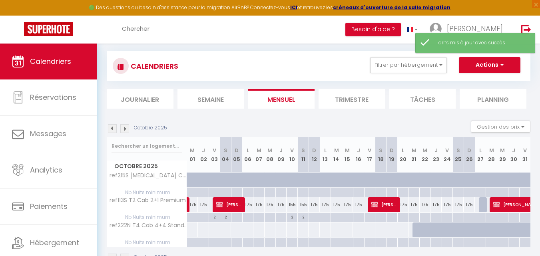
scroll to position [68, 0]
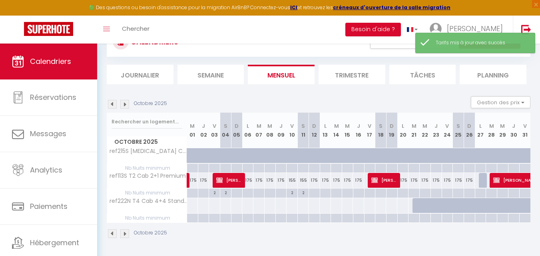
click at [446, 184] on div "175" at bounding box center [447, 180] width 11 height 15
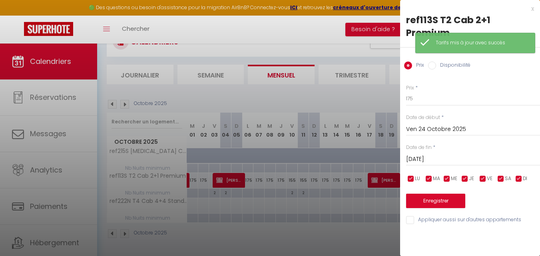
click at [433, 154] on input "Sam 25 Octobre 2025" at bounding box center [473, 159] width 134 height 10
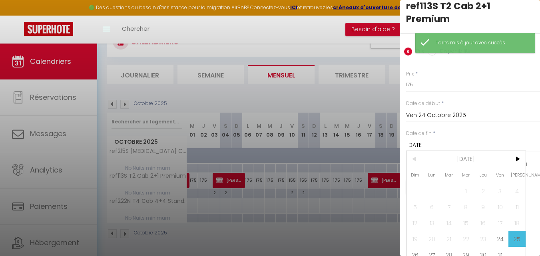
scroll to position [27, 0]
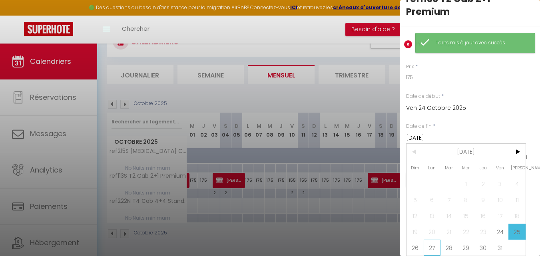
click at [432, 240] on span "27" at bounding box center [432, 248] width 17 height 16
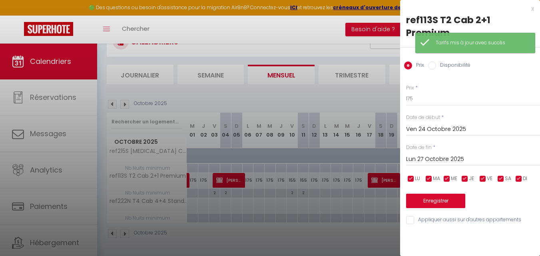
scroll to position [0, 0]
click at [421, 92] on input "175" at bounding box center [473, 99] width 134 height 14
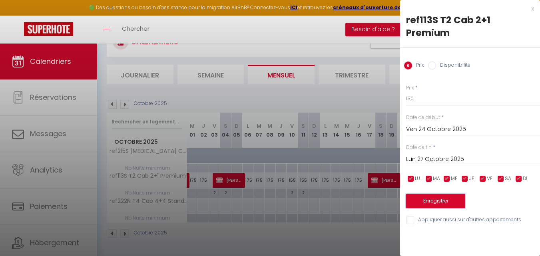
click at [422, 194] on button "Enregistrer" at bounding box center [435, 201] width 59 height 14
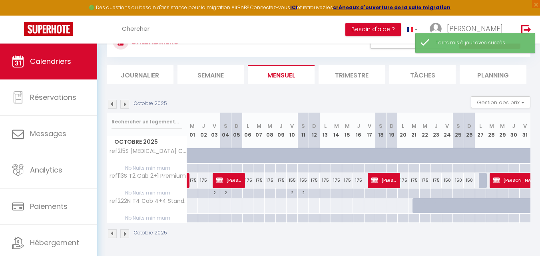
click at [290, 184] on div "155" at bounding box center [292, 180] width 11 height 15
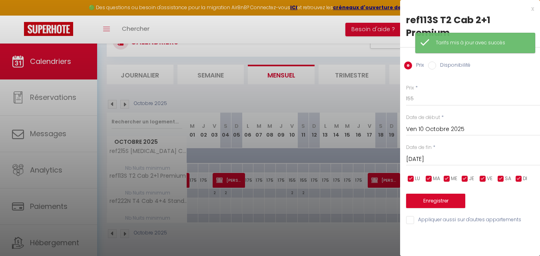
click at [446, 154] on input "Sam 11 Octobre 2025" at bounding box center [473, 159] width 134 height 10
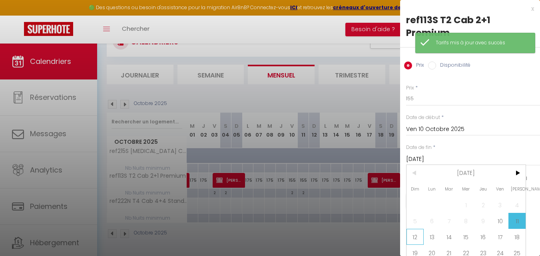
drag, startPoint x: 416, startPoint y: 234, endPoint x: 422, endPoint y: 216, distance: 19.4
click at [416, 234] on span "12" at bounding box center [415, 237] width 17 height 16
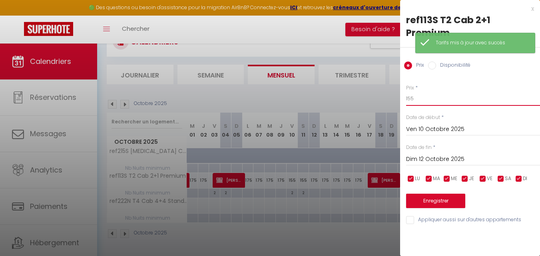
click at [415, 92] on input "155" at bounding box center [473, 99] width 134 height 14
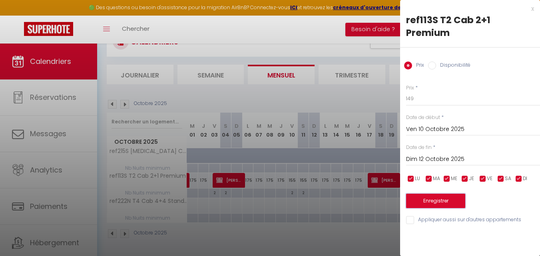
click at [435, 194] on button "Enregistrer" at bounding box center [435, 201] width 59 height 14
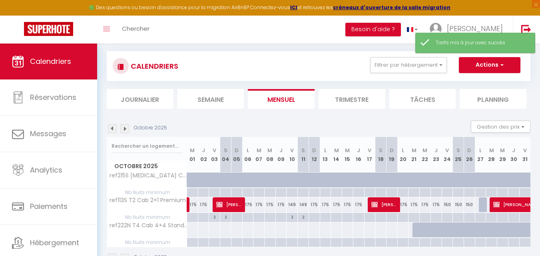
scroll to position [68, 0]
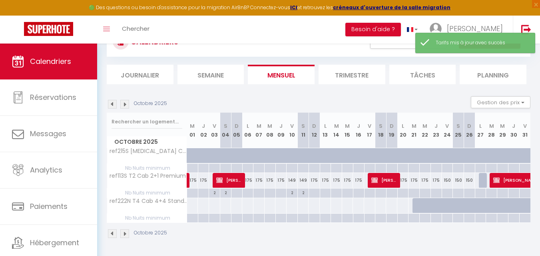
click at [116, 102] on img at bounding box center [112, 104] width 9 height 9
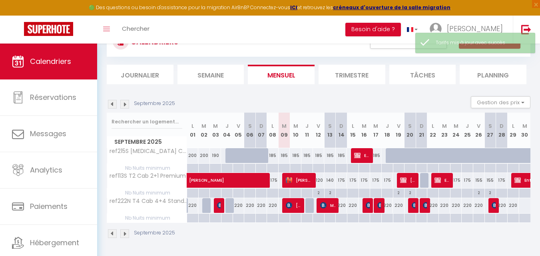
click at [330, 181] on div "140" at bounding box center [330, 180] width 12 height 15
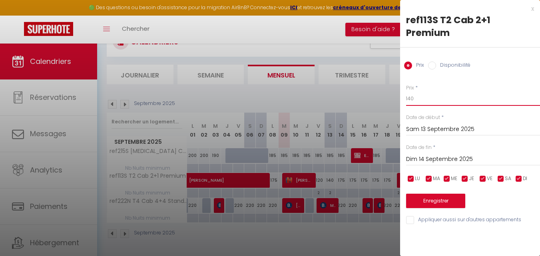
click at [416, 92] on input "140" at bounding box center [473, 99] width 134 height 14
click at [422, 194] on button "Enregistrer" at bounding box center [435, 201] width 59 height 14
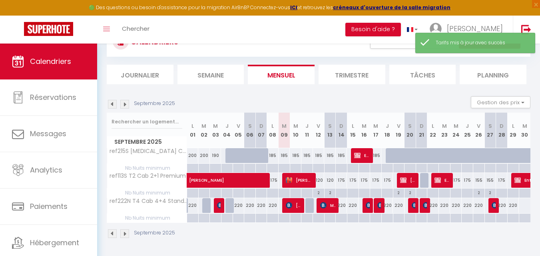
click at [340, 185] on div "175" at bounding box center [342, 180] width 12 height 15
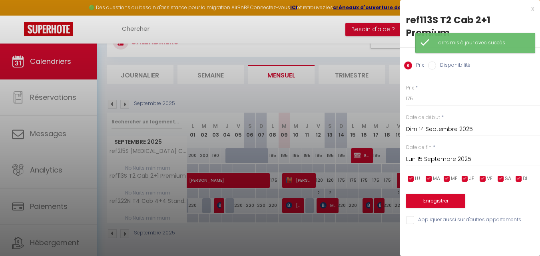
click at [468, 154] on input "Lun 15 Septembre 2025" at bounding box center [473, 159] width 134 height 10
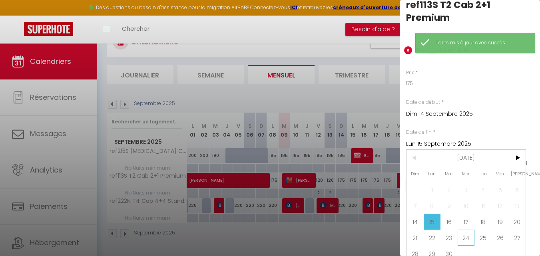
scroll to position [27, 0]
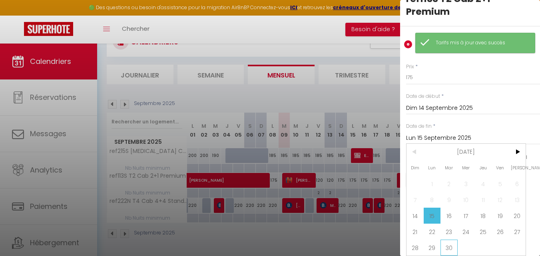
click at [448, 247] on span "30" at bounding box center [449, 248] width 17 height 16
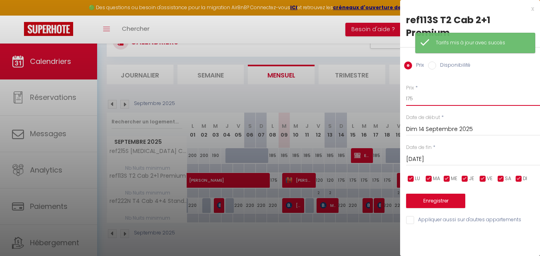
click at [434, 92] on input "175" at bounding box center [473, 99] width 134 height 14
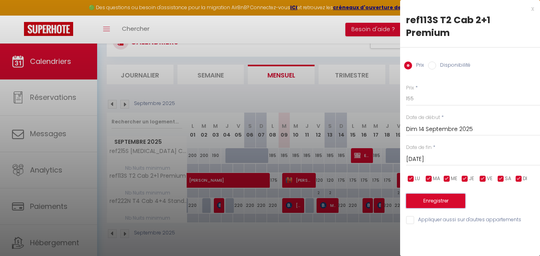
click at [430, 194] on button "Enregistrer" at bounding box center [435, 201] width 59 height 14
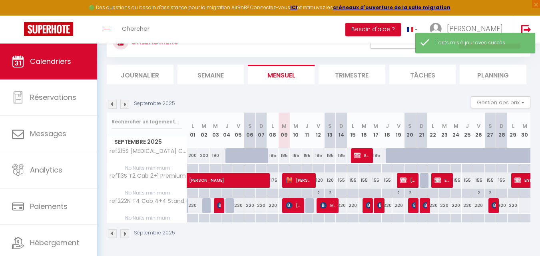
click at [314, 159] on div "185" at bounding box center [319, 155] width 12 height 15
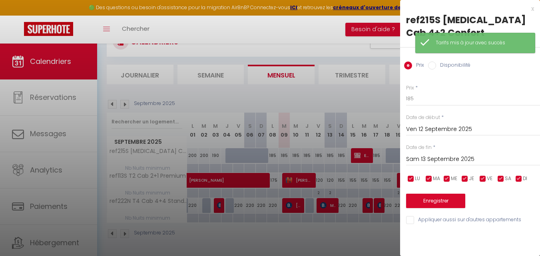
click at [433, 154] on input "Sam 13 Septembre 2025" at bounding box center [473, 159] width 134 height 10
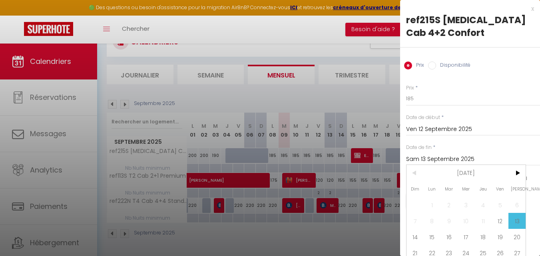
click at [528, 9] on div "x" at bounding box center [467, 9] width 134 height 10
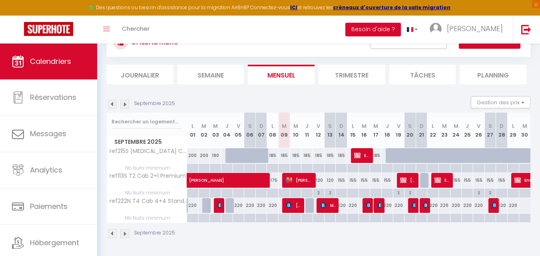
click at [127, 104] on img at bounding box center [124, 104] width 9 height 9
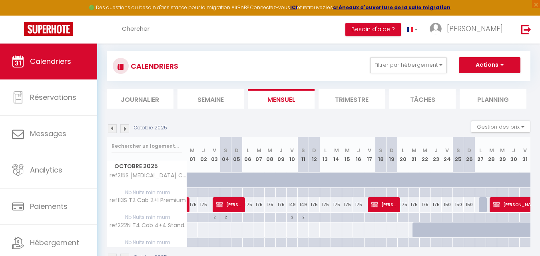
scroll to position [68, 0]
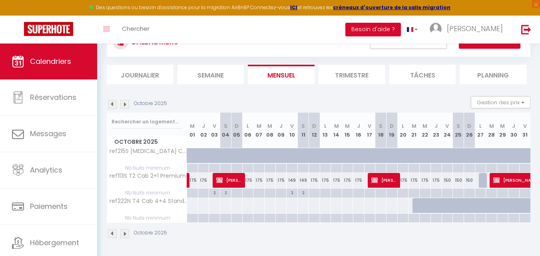
click at [113, 105] on img at bounding box center [112, 104] width 9 height 9
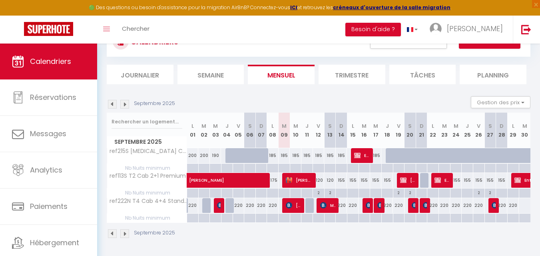
click at [522, 205] on div at bounding box center [525, 205] width 12 height 15
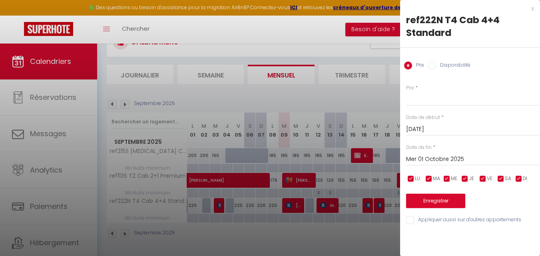
click at [435, 154] on input "Mer 01 Octobre 2025" at bounding box center [473, 159] width 134 height 10
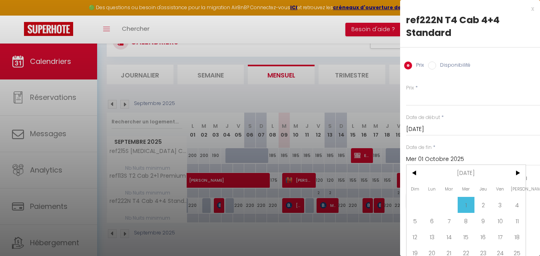
scroll to position [27, 0]
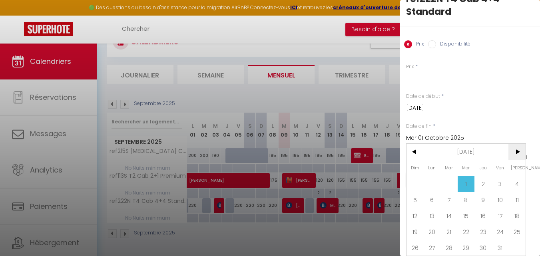
click at [518, 150] on span ">" at bounding box center [517, 152] width 17 height 16
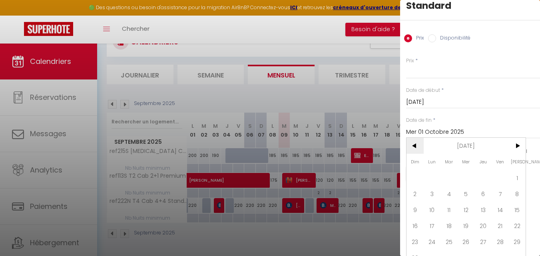
click at [415, 142] on span "<" at bounding box center [415, 146] width 17 height 16
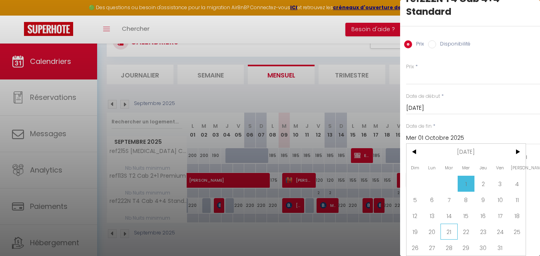
click at [450, 227] on span "21" at bounding box center [449, 232] width 17 height 16
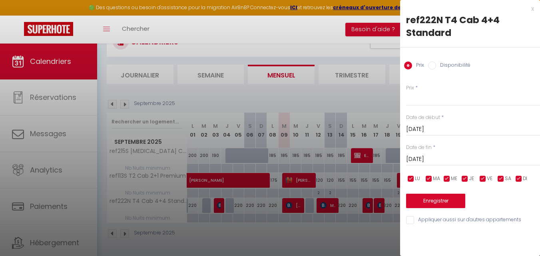
scroll to position [0, 0]
click at [422, 98] on input "Prix" at bounding box center [473, 99] width 134 height 14
click at [438, 200] on button "Enregistrer" at bounding box center [435, 201] width 59 height 14
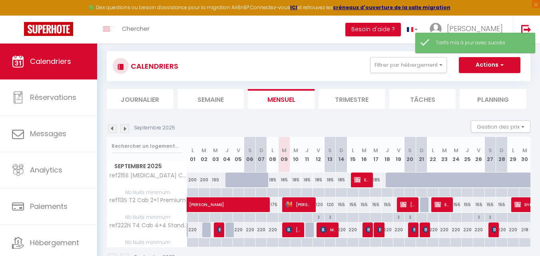
scroll to position [68, 0]
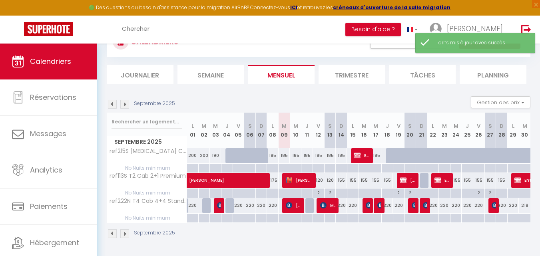
click at [124, 104] on img at bounding box center [124, 104] width 9 height 9
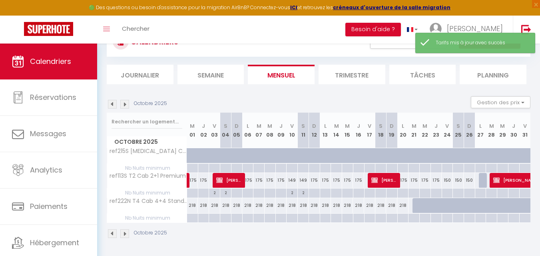
click at [124, 104] on img at bounding box center [124, 104] width 9 height 9
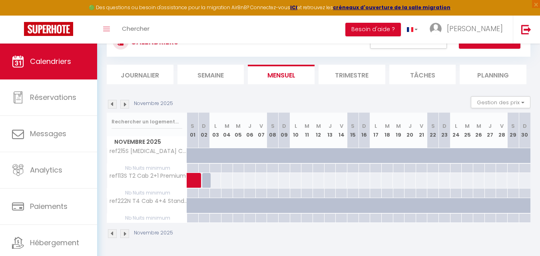
click at [124, 104] on img at bounding box center [124, 104] width 9 height 9
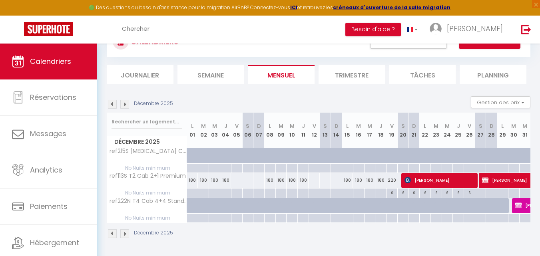
click at [112, 104] on img at bounding box center [112, 104] width 9 height 9
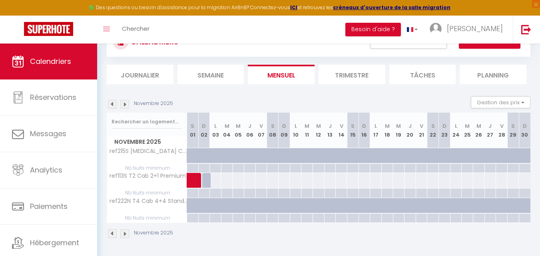
click at [214, 180] on div at bounding box center [216, 180] width 12 height 15
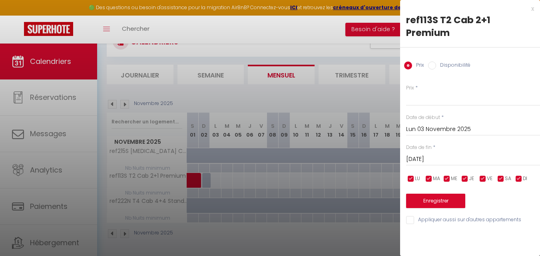
click at [460, 154] on input "Mar 04 Novembre 2025" at bounding box center [473, 159] width 134 height 10
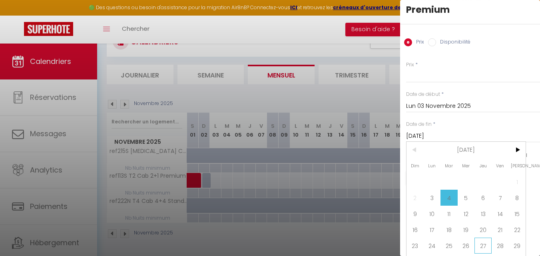
scroll to position [43, 0]
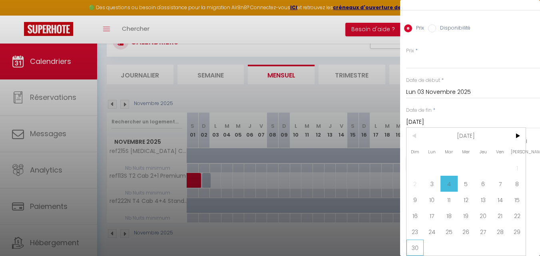
click at [411, 241] on span "30" at bounding box center [415, 248] width 17 height 16
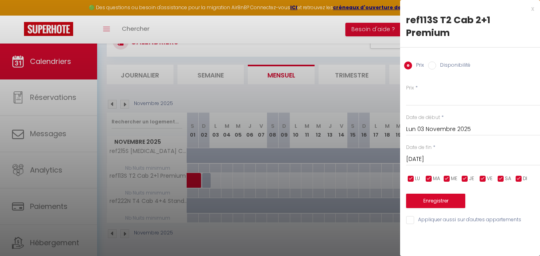
scroll to position [0, 0]
click at [450, 62] on label "Disponibilité" at bounding box center [453, 66] width 34 height 9
click at [436, 62] on input "Disponibilité" at bounding box center [432, 66] width 8 height 8
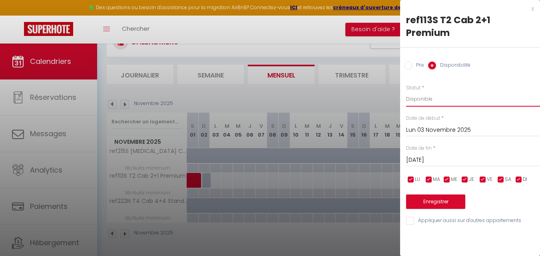
click at [440, 92] on select "Disponible Indisponible" at bounding box center [473, 99] width 134 height 15
click at [406, 92] on select "Disponible Indisponible" at bounding box center [473, 99] width 134 height 15
click at [432, 195] on button "Enregistrer" at bounding box center [435, 202] width 59 height 14
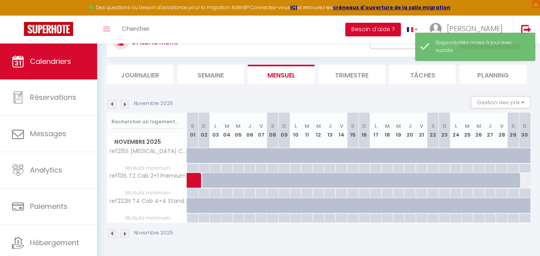
click at [526, 180] on div at bounding box center [525, 180] width 12 height 15
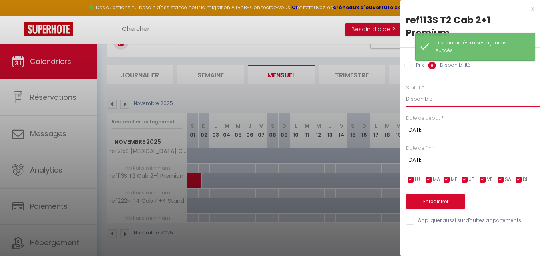
click at [428, 92] on select "Disponible Indisponible" at bounding box center [473, 99] width 134 height 15
click at [406, 92] on select "Disponible Indisponible" at bounding box center [473, 99] width 134 height 15
drag, startPoint x: 431, startPoint y: 192, endPoint x: 331, endPoint y: 184, distance: 100.3
click at [430, 195] on button "Enregistrer" at bounding box center [435, 202] width 59 height 14
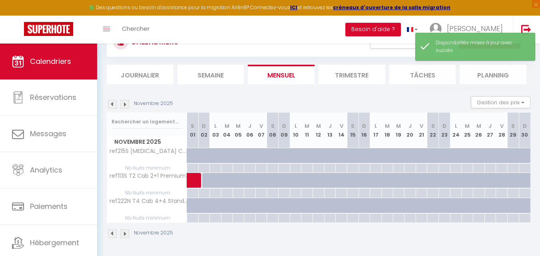
click at [124, 103] on img at bounding box center [124, 104] width 9 height 9
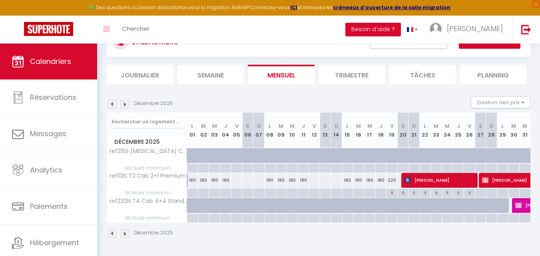
click at [124, 104] on img at bounding box center [124, 104] width 9 height 9
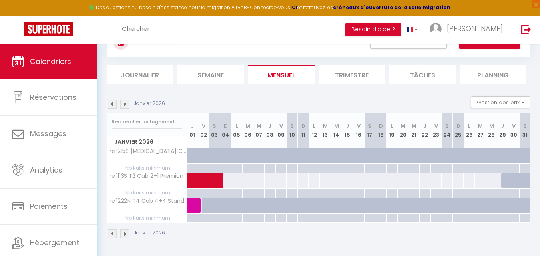
click at [126, 106] on img at bounding box center [124, 104] width 9 height 9
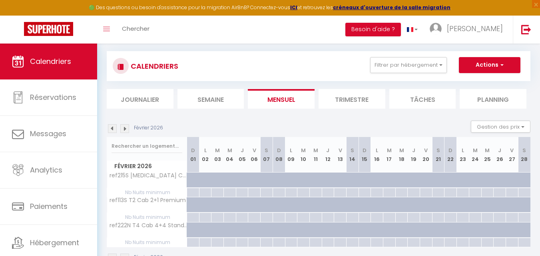
scroll to position [68, 0]
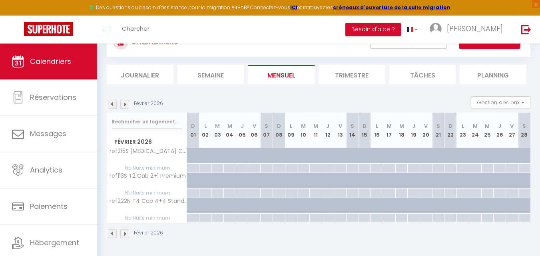
click at [190, 206] on div at bounding box center [193, 205] width 12 height 15
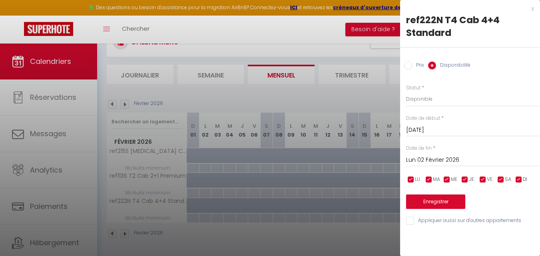
click at [454, 156] on input "Lun 02 Février 2026" at bounding box center [473, 160] width 134 height 10
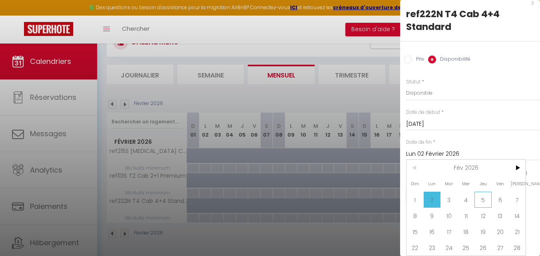
scroll to position [12, 0]
click at [501, 194] on span "6" at bounding box center [500, 200] width 17 height 16
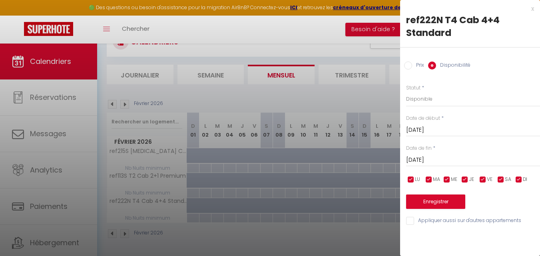
scroll to position [0, 0]
click at [439, 201] on button "Enregistrer" at bounding box center [435, 202] width 59 height 14
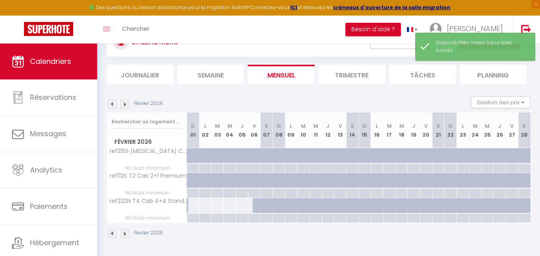
click at [113, 106] on img at bounding box center [112, 104] width 9 height 9
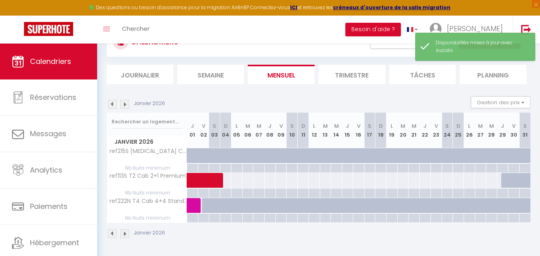
click at [511, 205] on div at bounding box center [513, 205] width 11 height 15
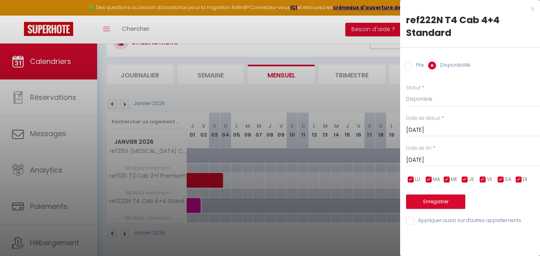
click at [533, 9] on div "x" at bounding box center [467, 9] width 134 height 10
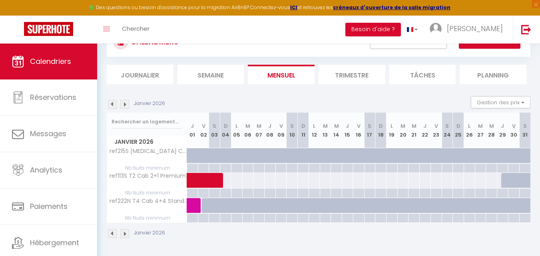
click at [228, 208] on div at bounding box center [229, 210] width 11 height 15
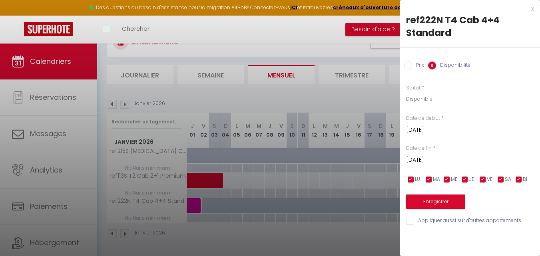
click at [426, 126] on input "Dim 04 Janvier 2026" at bounding box center [473, 130] width 134 height 10
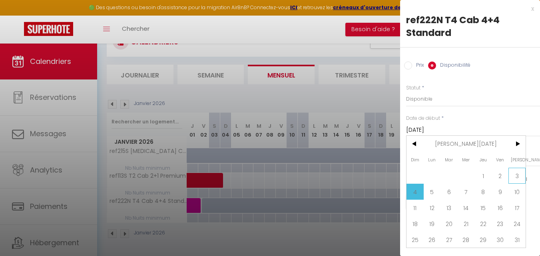
click at [513, 173] on span "3" at bounding box center [517, 176] width 17 height 16
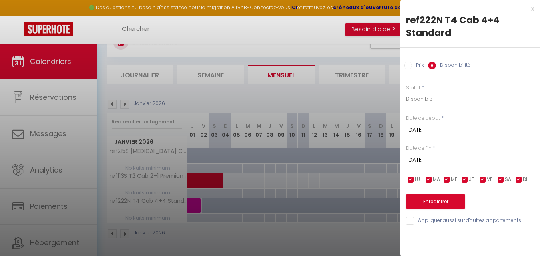
click at [442, 160] on input "Lun 05 Janvier 2026" at bounding box center [473, 160] width 134 height 10
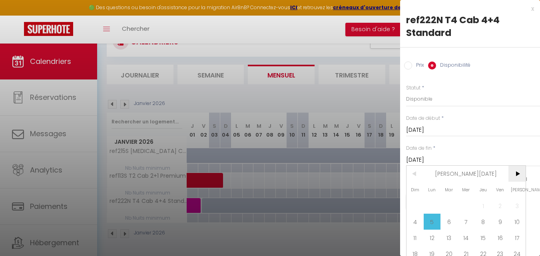
click at [523, 172] on span ">" at bounding box center [517, 174] width 17 height 16
click at [413, 203] on span "1" at bounding box center [415, 206] width 17 height 16
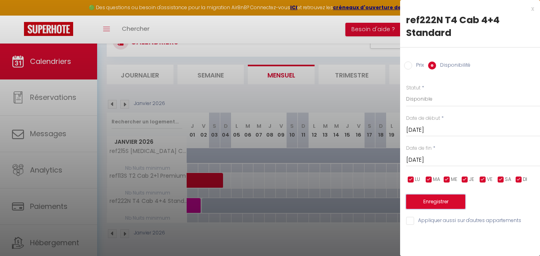
click at [448, 204] on button "Enregistrer" at bounding box center [435, 202] width 59 height 14
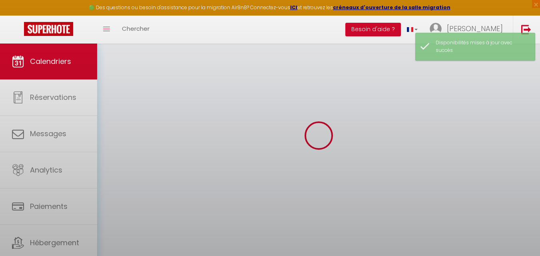
scroll to position [68, 0]
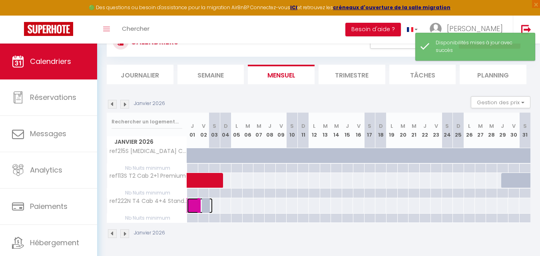
click at [206, 205] on span at bounding box center [203, 205] width 18 height 15
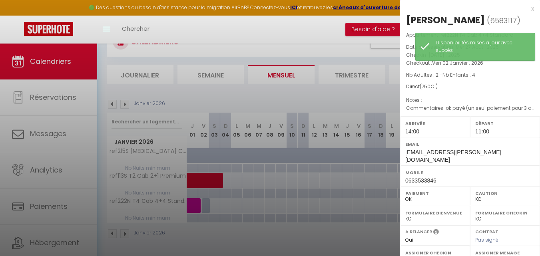
click at [527, 8] on div "x" at bounding box center [467, 9] width 134 height 10
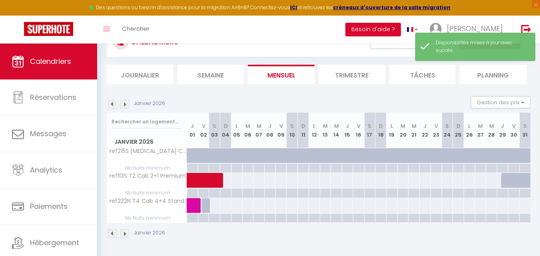
click at [225, 207] on div at bounding box center [226, 205] width 12 height 15
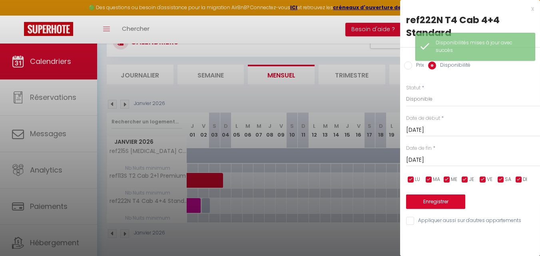
click at [445, 127] on input "Dim 04 Janvier 2026" at bounding box center [473, 130] width 134 height 10
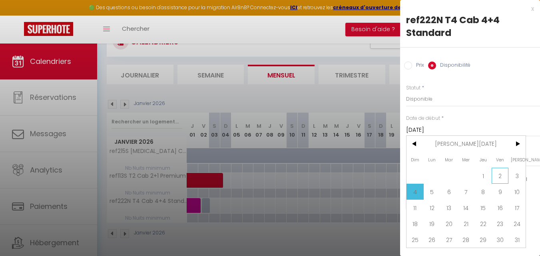
click at [496, 176] on span "2" at bounding box center [500, 176] width 17 height 16
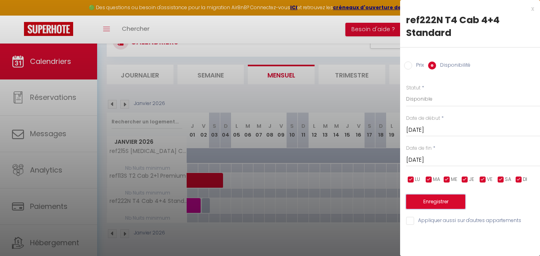
click at [433, 198] on button "Enregistrer" at bounding box center [435, 202] width 59 height 14
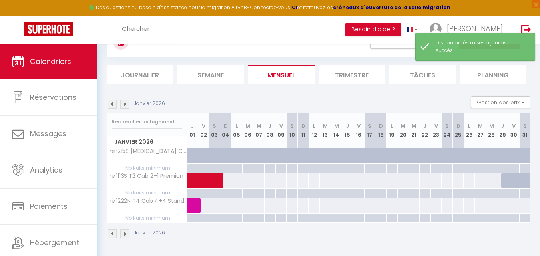
click at [232, 208] on div at bounding box center [237, 205] width 12 height 15
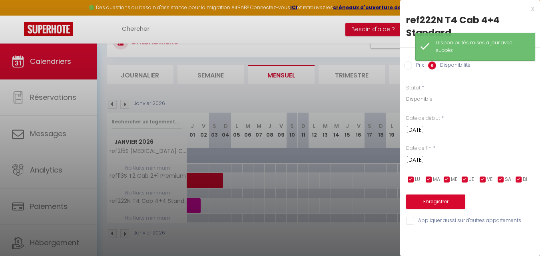
click at [424, 129] on input "Lun 05 Janvier 2026" at bounding box center [473, 130] width 134 height 10
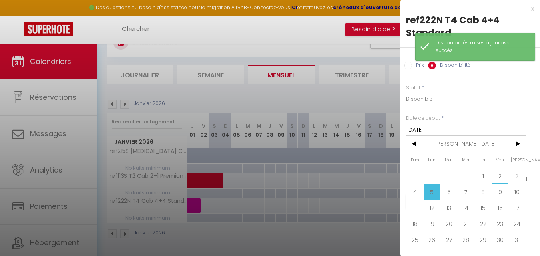
click at [507, 180] on span "2" at bounding box center [500, 176] width 17 height 16
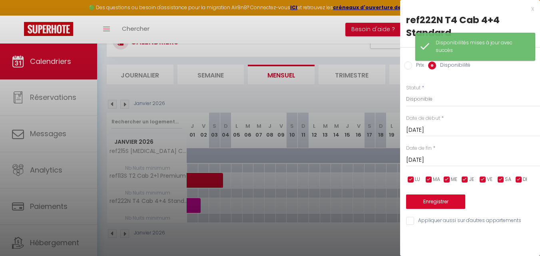
click at [425, 153] on div "Mar 06 Janvier 2026 < Jan 2026 > Dim Lun Mar Mer Jeu Ven Sam 1 2 3 4 5 6 7 8 9 …" at bounding box center [473, 159] width 134 height 14
click at [428, 155] on div "Mar 06 Janvier 2026 < Jan 2026 > Dim Lun Mar Mer Jeu Ven Sam 1 2 3 4 5 6 7 8 9 …" at bounding box center [473, 159] width 134 height 14
click at [453, 156] on input "Mar 06 Janvier 2026" at bounding box center [473, 160] width 134 height 10
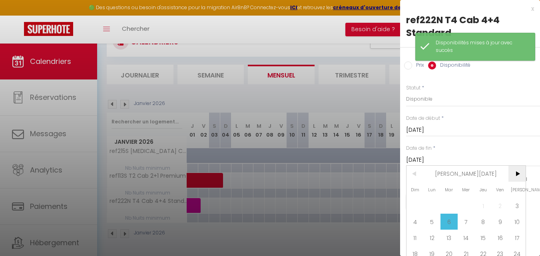
click at [522, 175] on span ">" at bounding box center [517, 174] width 17 height 16
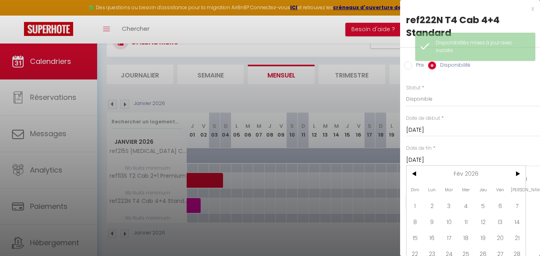
scroll to position [12, 0]
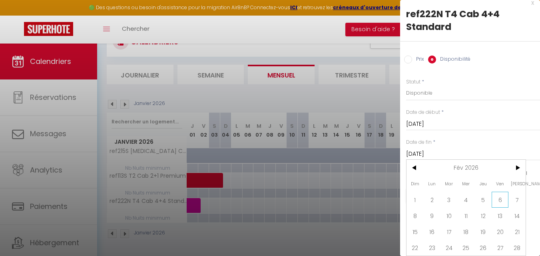
click at [498, 197] on span "6" at bounding box center [500, 200] width 17 height 16
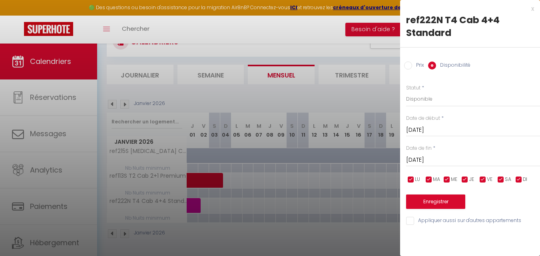
scroll to position [0, 0]
click at [416, 66] on label "Prix" at bounding box center [418, 66] width 12 height 9
click at [412, 66] on input "Prix" at bounding box center [408, 66] width 8 height 8
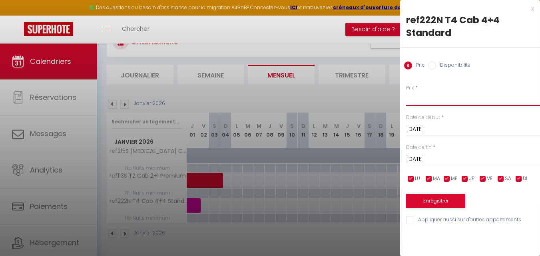
click at [422, 103] on input "Prix" at bounding box center [473, 99] width 134 height 14
click at [430, 200] on button "Enregistrer" at bounding box center [435, 201] width 59 height 14
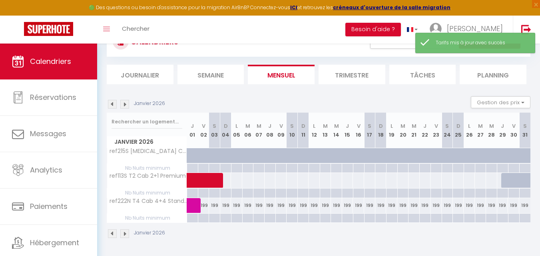
click at [204, 220] on div at bounding box center [203, 218] width 11 height 9
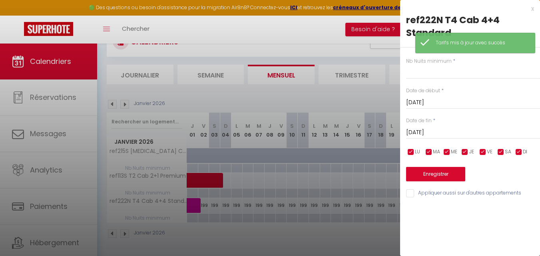
click at [422, 132] on input "Sam 03 Janvier 2026" at bounding box center [473, 133] width 134 height 10
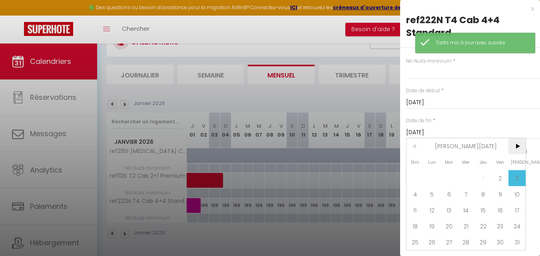
click at [516, 146] on span ">" at bounding box center [517, 146] width 17 height 16
click at [498, 178] on span "6" at bounding box center [500, 178] width 17 height 16
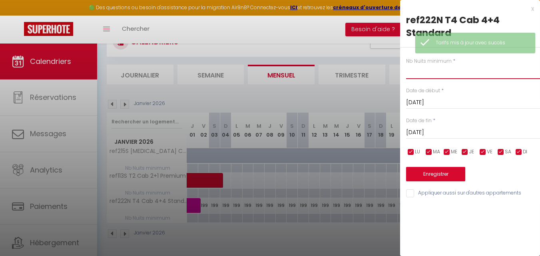
click at [412, 70] on input "text" at bounding box center [473, 72] width 134 height 14
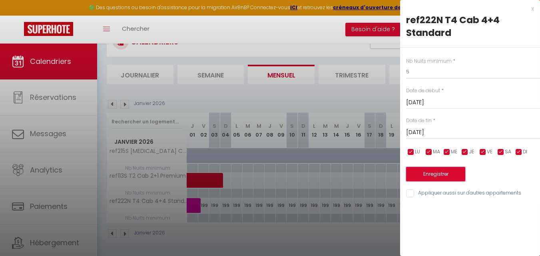
click at [439, 174] on button "Enregistrer" at bounding box center [435, 174] width 59 height 14
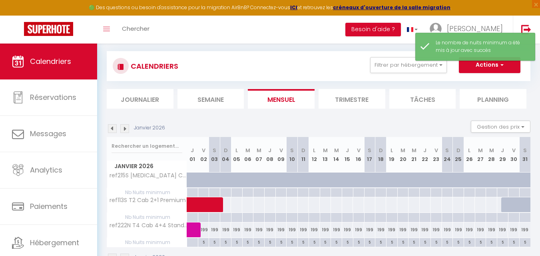
scroll to position [68, 0]
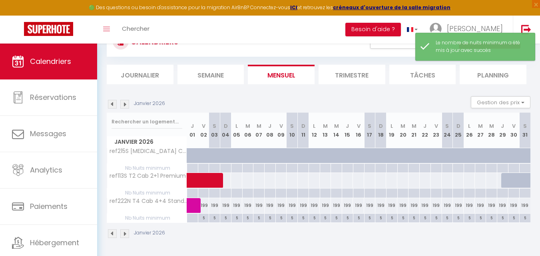
click at [230, 207] on div "199" at bounding box center [225, 205] width 11 height 15
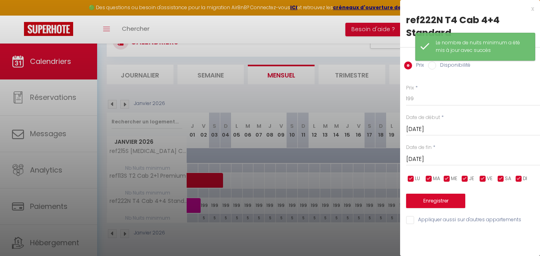
click at [426, 131] on input "Dim 04 Janvier 2026" at bounding box center [473, 129] width 134 height 10
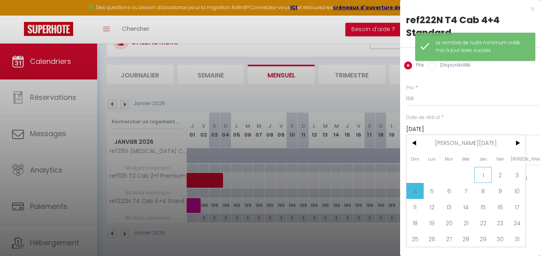
click at [478, 171] on span "1" at bounding box center [483, 175] width 17 height 16
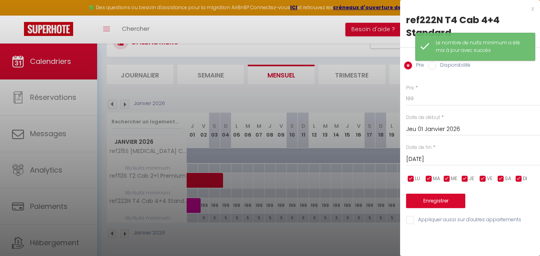
click at [448, 162] on input "Lun 05 Janvier 2026" at bounding box center [473, 159] width 134 height 10
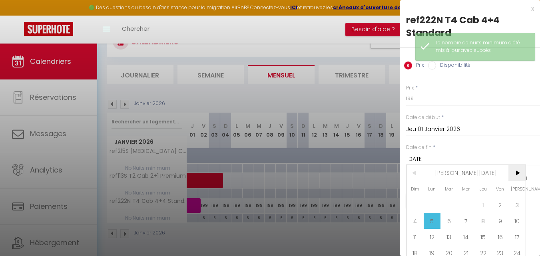
click at [520, 172] on span ">" at bounding box center [517, 173] width 17 height 16
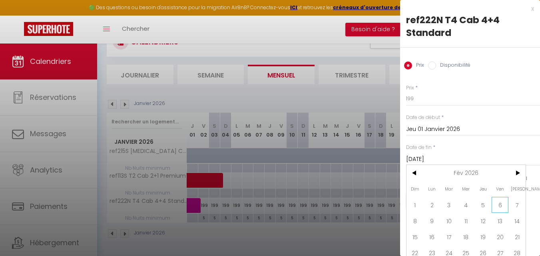
click at [494, 204] on span "6" at bounding box center [500, 205] width 17 height 16
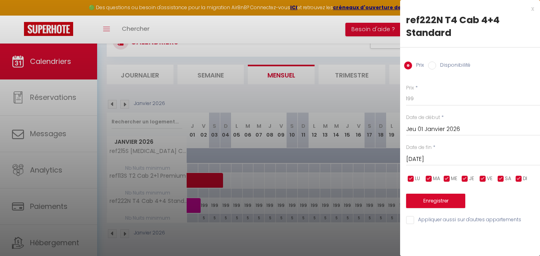
click at [468, 180] on input "checkbox" at bounding box center [465, 179] width 8 height 8
click at [444, 178] on input "checkbox" at bounding box center [447, 179] width 8 height 8
click at [429, 178] on input "checkbox" at bounding box center [429, 179] width 8 height 8
click at [409, 180] on input "checkbox" at bounding box center [411, 179] width 8 height 8
click at [517, 179] on input "checkbox" at bounding box center [519, 179] width 8 height 8
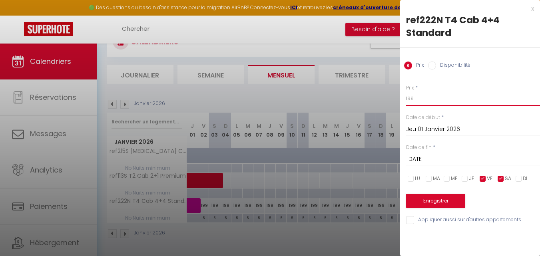
click at [444, 100] on input "199" at bounding box center [473, 99] width 134 height 14
click at [457, 195] on button "Enregistrer" at bounding box center [435, 201] width 59 height 14
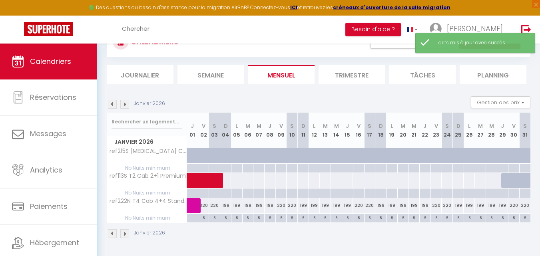
click at [225, 208] on div "199" at bounding box center [225, 205] width 11 height 15
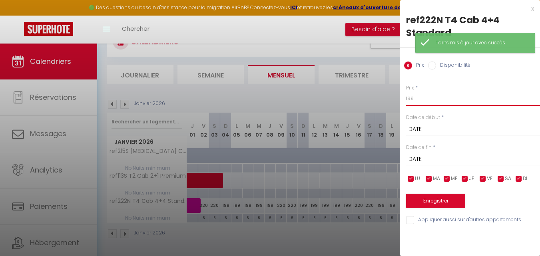
click at [429, 102] on input "199" at bounding box center [473, 99] width 134 height 14
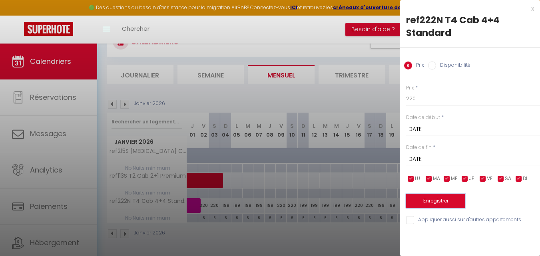
drag, startPoint x: 438, startPoint y: 198, endPoint x: 218, endPoint y: 206, distance: 219.8
click at [438, 198] on button "Enregistrer" at bounding box center [435, 201] width 59 height 14
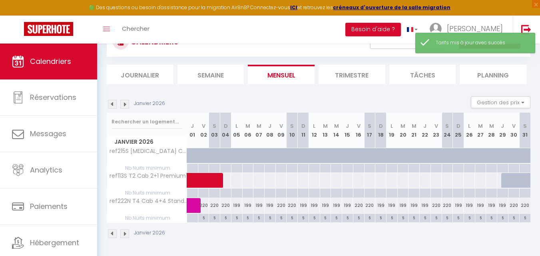
click at [215, 205] on div "220" at bounding box center [214, 205] width 11 height 15
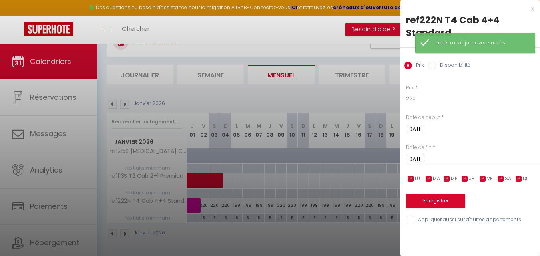
click at [453, 131] on input "Sam 03 Janvier 2026" at bounding box center [473, 129] width 134 height 10
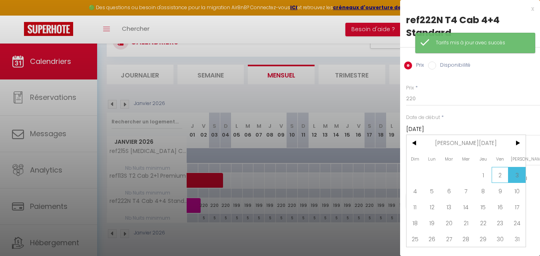
click at [500, 175] on span "2" at bounding box center [500, 175] width 17 height 16
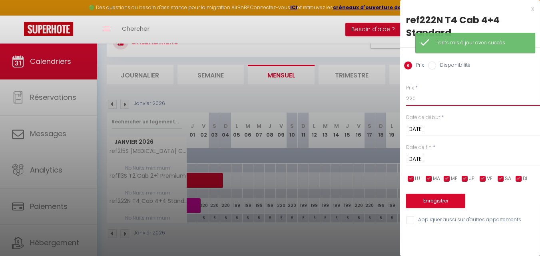
click at [434, 99] on input "220" at bounding box center [473, 99] width 134 height 14
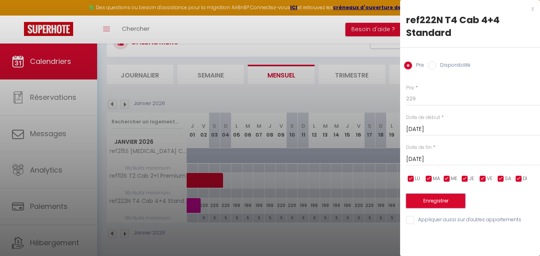
click at [419, 196] on button "Enregistrer" at bounding box center [435, 201] width 59 height 14
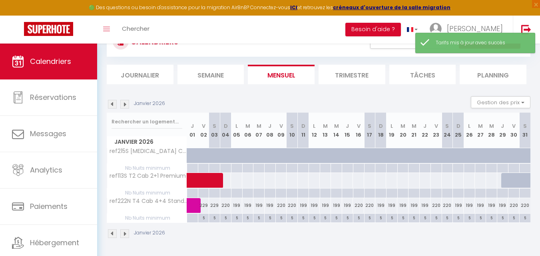
click at [124, 106] on img at bounding box center [124, 104] width 9 height 9
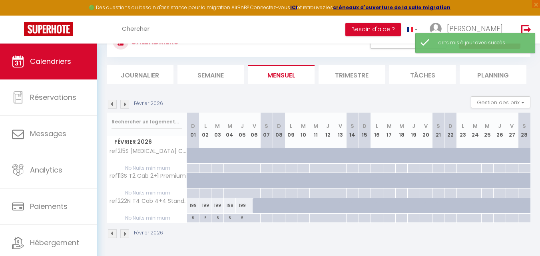
click at [356, 205] on div at bounding box center [357, 210] width 12 height 15
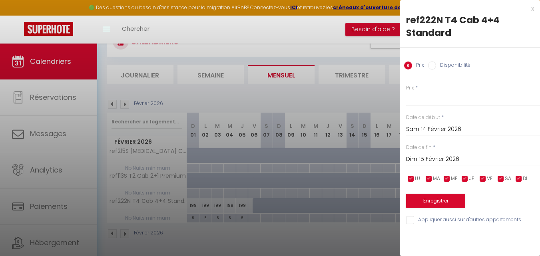
click at [534, 9] on div "x" at bounding box center [467, 9] width 134 height 10
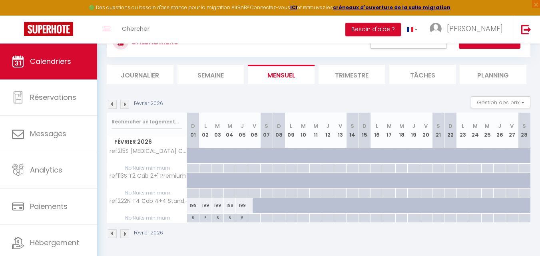
click at [368, 206] on div at bounding box center [369, 210] width 12 height 15
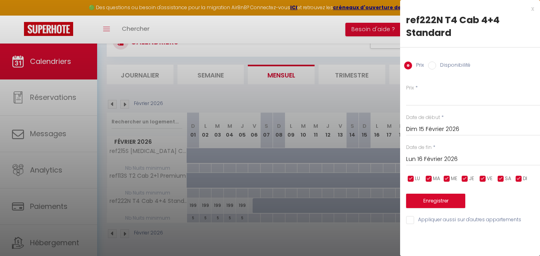
click at [421, 158] on input "Lun 16 Février 2026" at bounding box center [473, 159] width 134 height 10
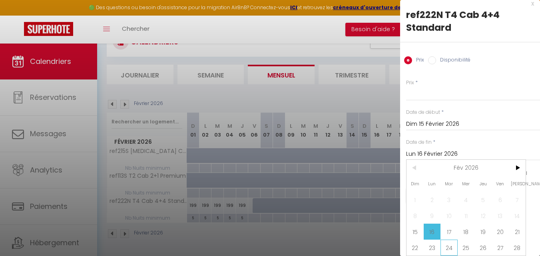
scroll to position [11, 0]
click at [514, 160] on span ">" at bounding box center [517, 168] width 17 height 16
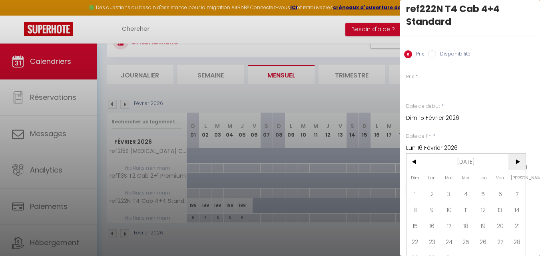
click at [515, 159] on span ">" at bounding box center [517, 162] width 17 height 16
click at [416, 163] on span "<" at bounding box center [415, 162] width 17 height 16
click at [419, 194] on span "1" at bounding box center [415, 194] width 17 height 16
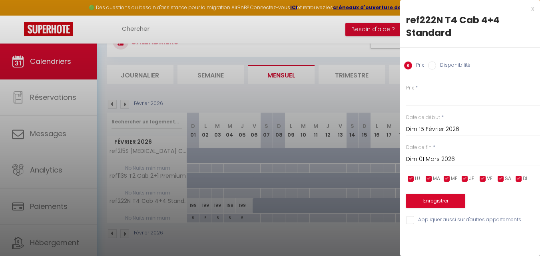
scroll to position [0, 0]
click at [451, 68] on label "Disponibilité" at bounding box center [453, 66] width 34 height 9
click at [436, 68] on input "Disponibilité" at bounding box center [432, 66] width 8 height 8
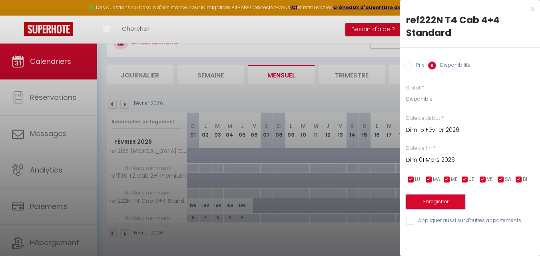
click at [440, 202] on button "Enregistrer" at bounding box center [435, 202] width 59 height 14
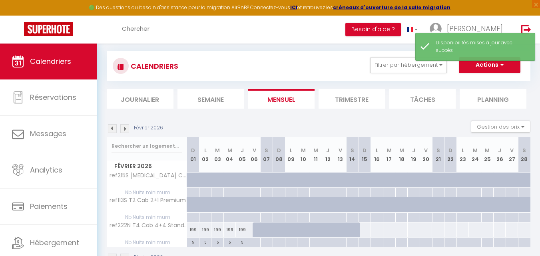
scroll to position [68, 0]
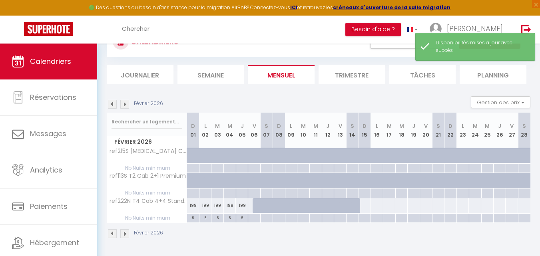
click at [367, 208] on div at bounding box center [364, 205] width 13 height 15
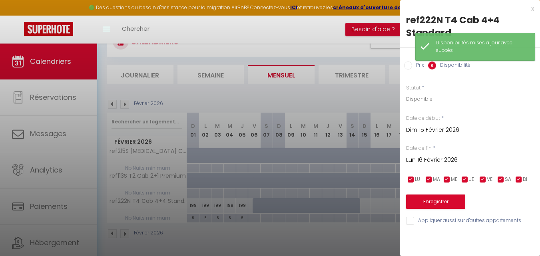
click at [422, 159] on input "Lun 16 Février 2026" at bounding box center [473, 160] width 134 height 10
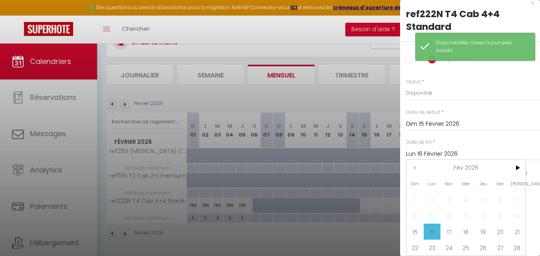
scroll to position [12, 0]
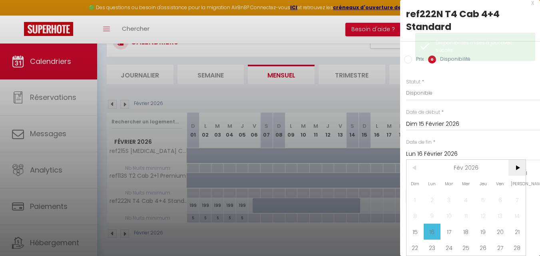
click at [517, 160] on span ">" at bounding box center [517, 168] width 17 height 16
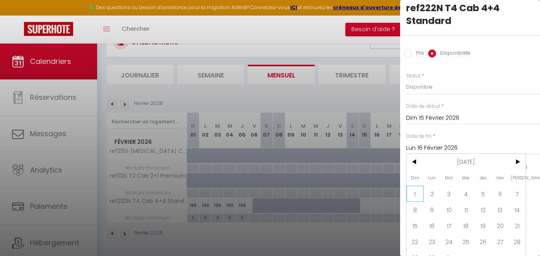
click at [417, 194] on span "1" at bounding box center [415, 194] width 17 height 16
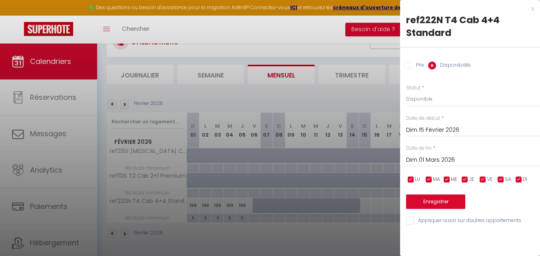
scroll to position [0, 0]
click at [416, 68] on label "Prix" at bounding box center [418, 66] width 12 height 9
click at [412, 68] on input "Prix" at bounding box center [408, 66] width 8 height 8
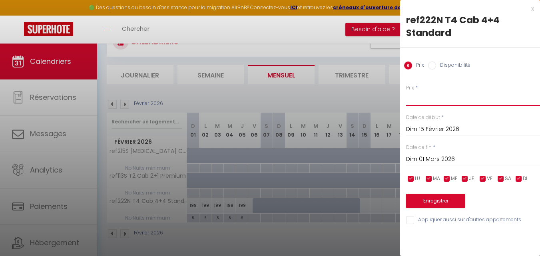
click at [420, 105] on input "Prix" at bounding box center [473, 99] width 134 height 14
click at [431, 200] on button "Enregistrer" at bounding box center [435, 201] width 59 height 14
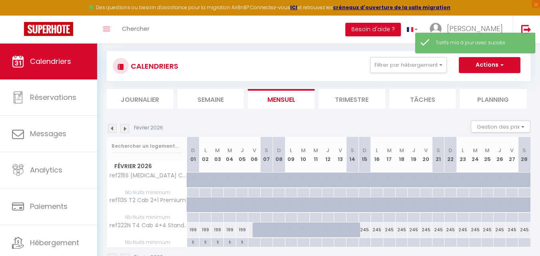
scroll to position [68, 0]
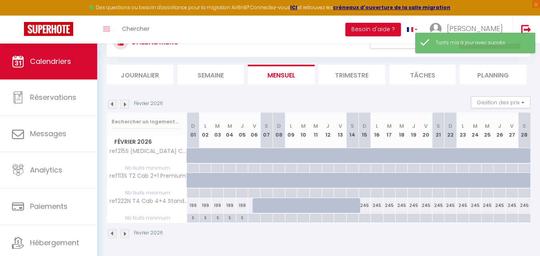
click at [365, 218] on div at bounding box center [365, 218] width 12 height 9
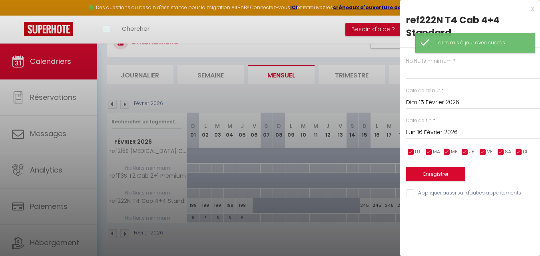
click at [471, 134] on input "Lun 16 Février 2026" at bounding box center [473, 133] width 134 height 10
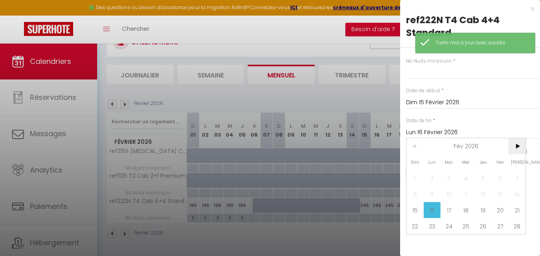
click at [516, 146] on span ">" at bounding box center [517, 146] width 17 height 16
click at [420, 174] on span "1" at bounding box center [415, 178] width 17 height 16
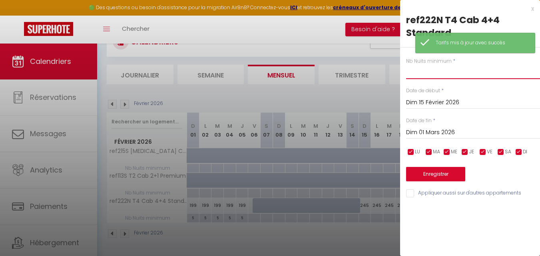
click at [426, 73] on input "text" at bounding box center [473, 72] width 134 height 14
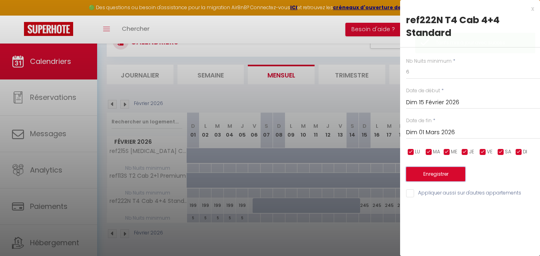
click at [435, 177] on button "Enregistrer" at bounding box center [435, 174] width 59 height 14
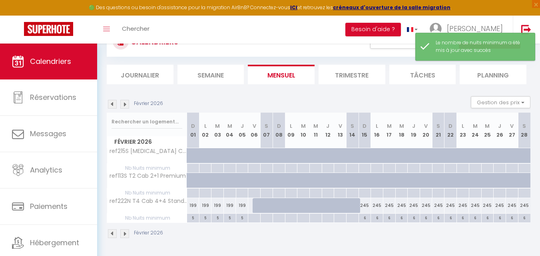
click at [344, 232] on div "Février 2026" at bounding box center [319, 235] width 424 height 24
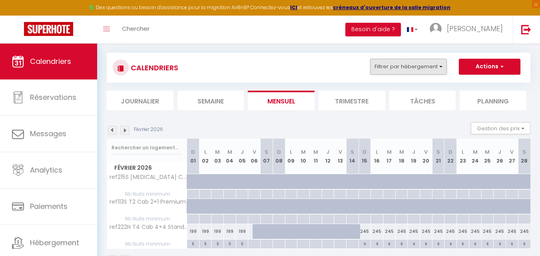
scroll to position [28, 0]
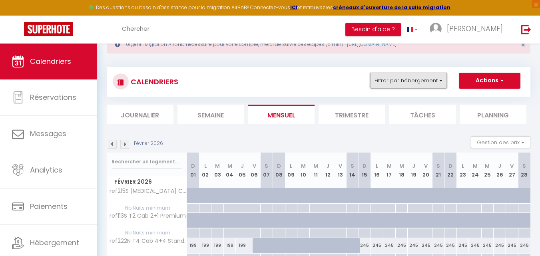
click at [397, 84] on button "Filtrer par hébergement" at bounding box center [408, 81] width 77 height 16
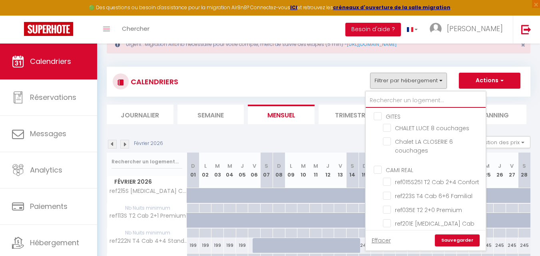
click at [398, 97] on input "text" at bounding box center [426, 101] width 120 height 14
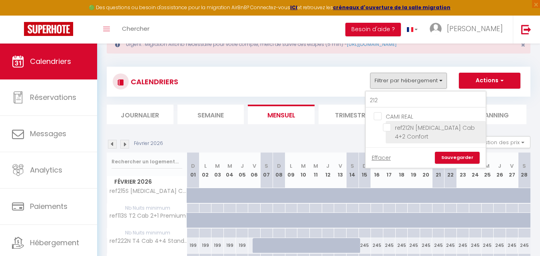
click at [385, 126] on input "ref212N [MEDICAL_DATA] Cab 4+2 Confort" at bounding box center [433, 128] width 100 height 8
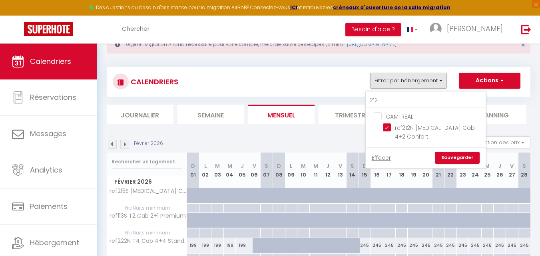
click at [447, 152] on link "Sauvegarder" at bounding box center [457, 158] width 45 height 12
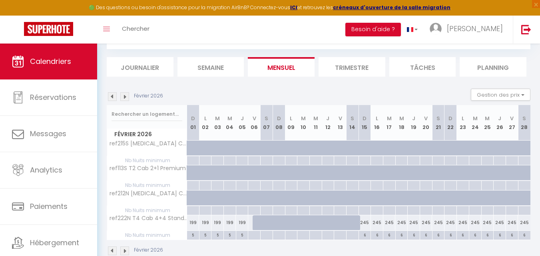
scroll to position [93, 0]
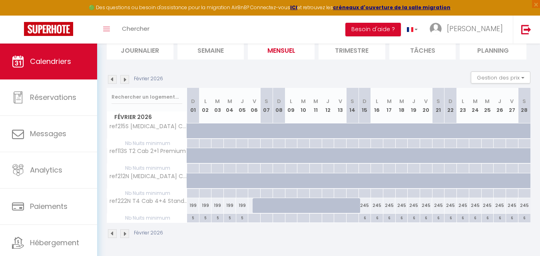
click at [116, 79] on img at bounding box center [112, 79] width 9 height 9
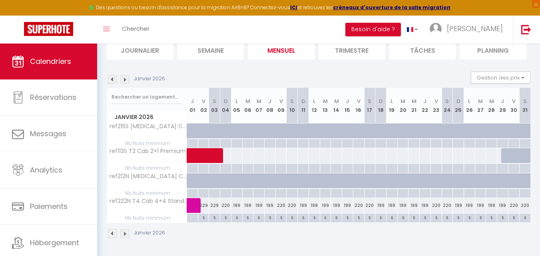
click at [115, 79] on img at bounding box center [112, 79] width 9 height 9
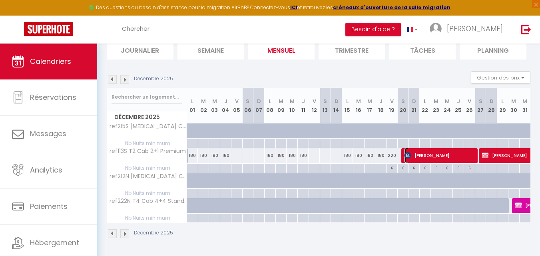
click at [423, 156] on span "pierrick gaudin" at bounding box center [440, 155] width 71 height 15
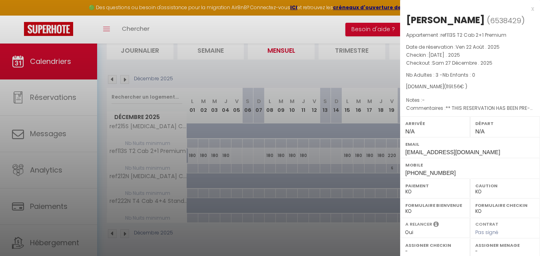
click at [525, 9] on div "x" at bounding box center [467, 9] width 134 height 10
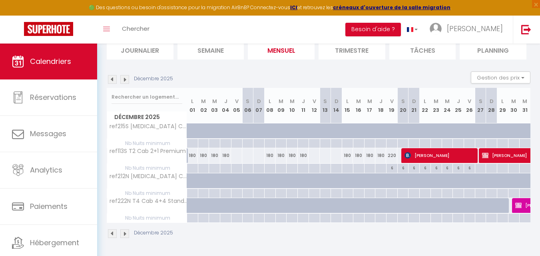
click at [392, 168] on div "6" at bounding box center [392, 168] width 11 height 8
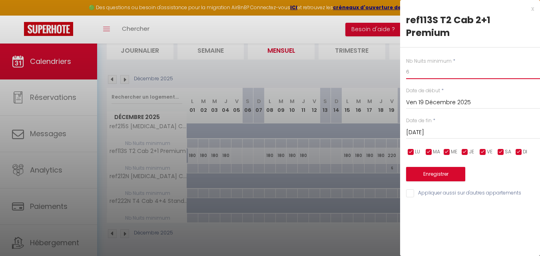
click at [433, 65] on input "6" at bounding box center [473, 72] width 134 height 14
click at [534, 9] on div "x" at bounding box center [467, 9] width 134 height 10
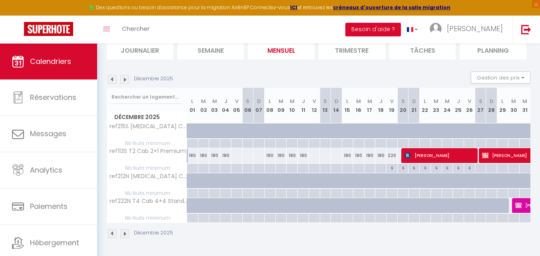
click at [394, 169] on div "6" at bounding box center [392, 168] width 11 height 8
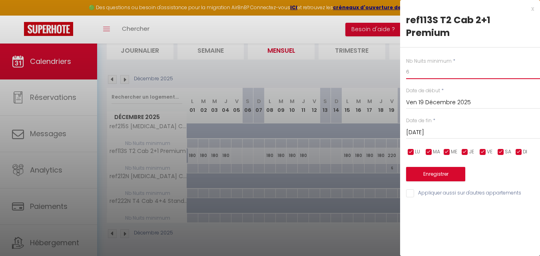
click at [432, 65] on input "6" at bounding box center [473, 72] width 134 height 14
click at [414, 167] on button "Enregistrer" at bounding box center [435, 174] width 59 height 14
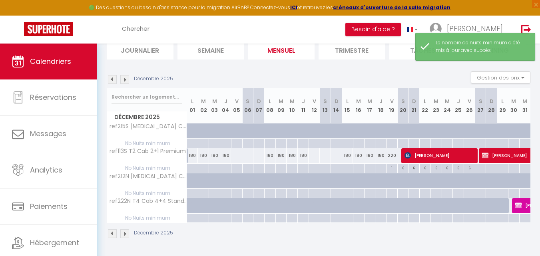
click at [390, 154] on div "220" at bounding box center [391, 155] width 11 height 15
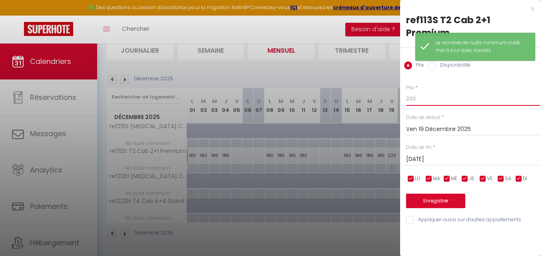
click at [429, 92] on input "220" at bounding box center [473, 99] width 134 height 14
click at [446, 194] on button "Enregistrer" at bounding box center [435, 201] width 59 height 14
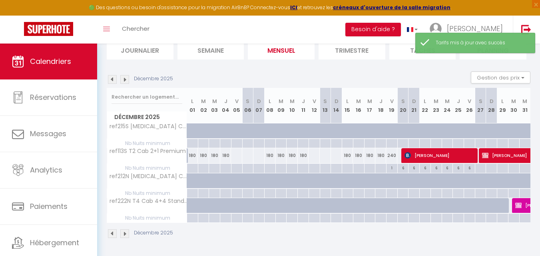
click at [127, 80] on img at bounding box center [124, 79] width 9 height 9
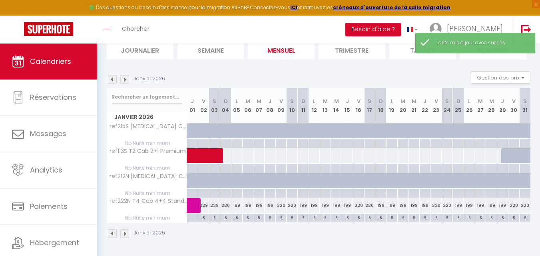
click at [127, 80] on img at bounding box center [124, 79] width 9 height 9
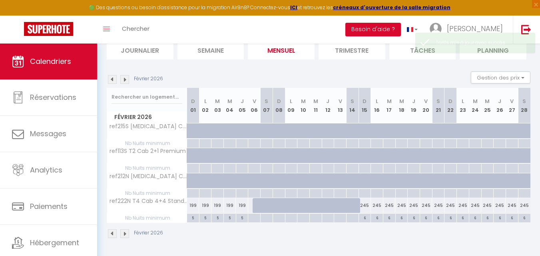
click at [127, 80] on img at bounding box center [124, 79] width 9 height 9
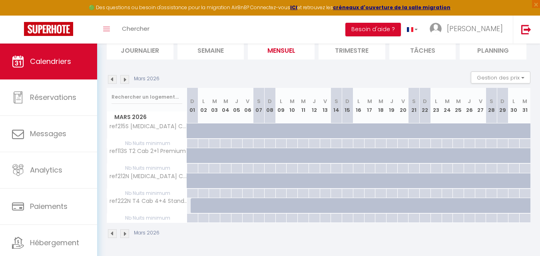
click at [193, 206] on div at bounding box center [196, 205] width 11 height 15
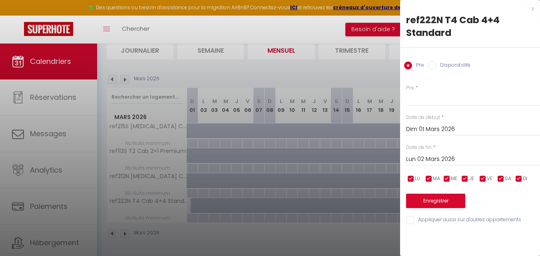
click at [423, 162] on input "Lun 02 Mars 2026" at bounding box center [473, 159] width 134 height 10
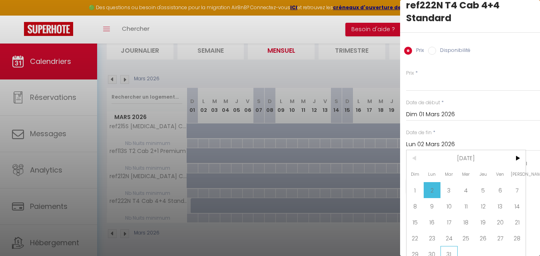
scroll to position [27, 0]
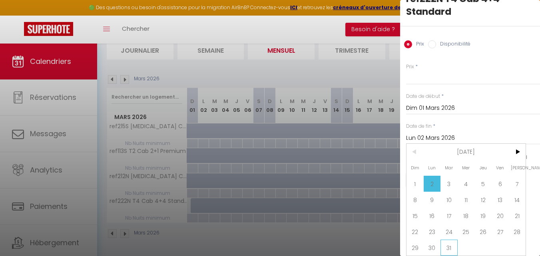
click at [451, 244] on span "31" at bounding box center [449, 248] width 17 height 16
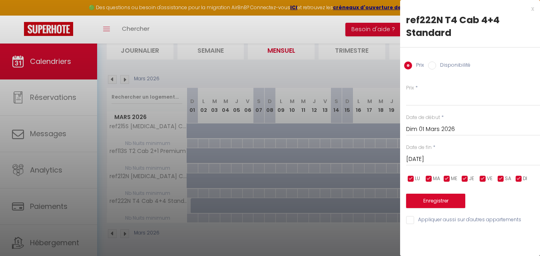
click at [439, 69] on label "Disponibilité" at bounding box center [453, 66] width 34 height 9
click at [436, 69] on input "Disponibilité" at bounding box center [432, 66] width 8 height 8
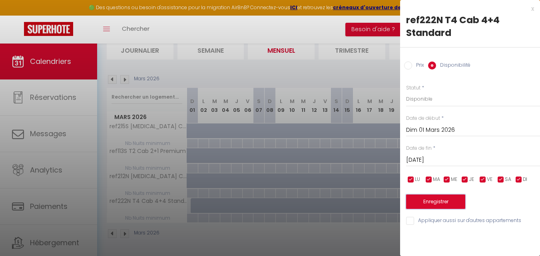
click at [431, 202] on button "Enregistrer" at bounding box center [435, 202] width 59 height 14
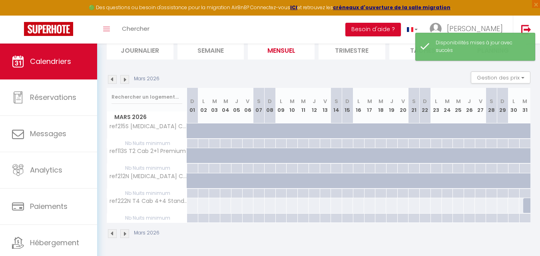
click at [191, 217] on div at bounding box center [192, 218] width 11 height 9
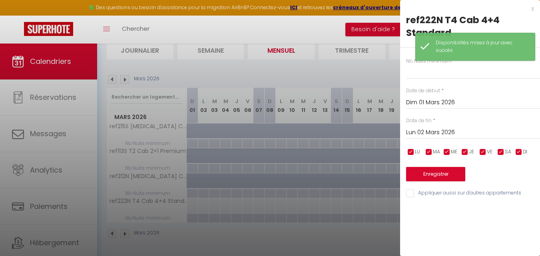
click at [429, 133] on input "Lun 02 Mars 2026" at bounding box center [473, 133] width 134 height 10
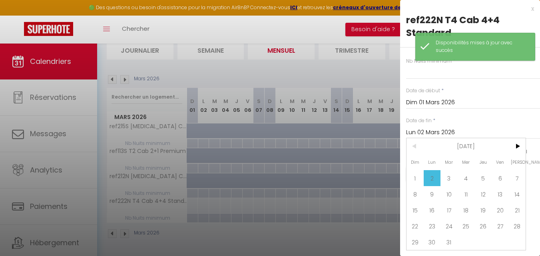
drag, startPoint x: 451, startPoint y: 243, endPoint x: 447, endPoint y: 198, distance: 45.3
click at [450, 242] on span "31" at bounding box center [449, 242] width 17 height 16
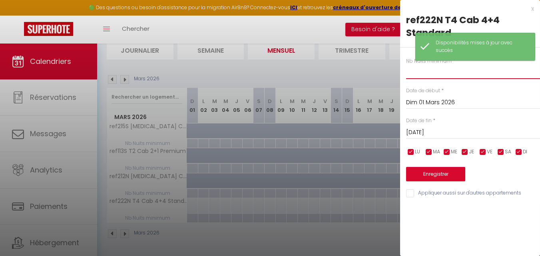
click at [433, 70] on input "text" at bounding box center [473, 72] width 134 height 14
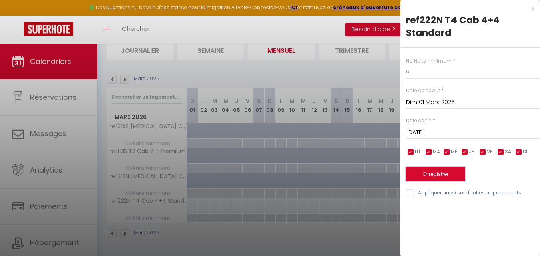
click at [432, 172] on button "Enregistrer" at bounding box center [435, 174] width 59 height 14
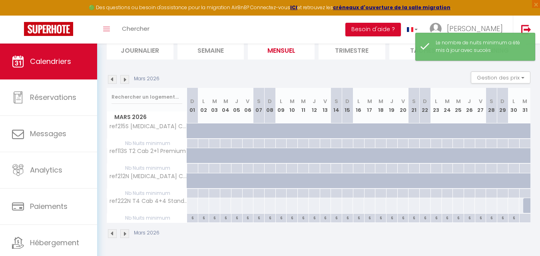
click at [193, 209] on div at bounding box center [193, 205] width 12 height 15
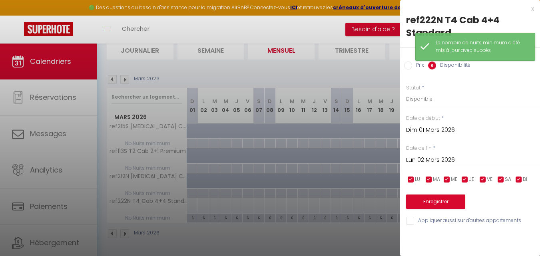
click at [424, 156] on input "Lun 02 Mars 2026" at bounding box center [473, 160] width 134 height 10
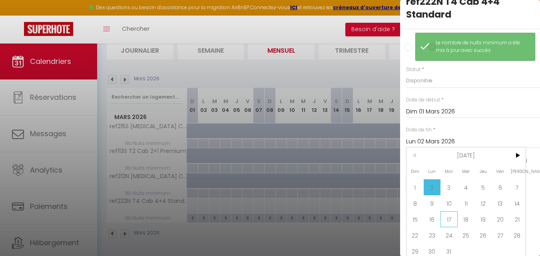
scroll to position [28, 0]
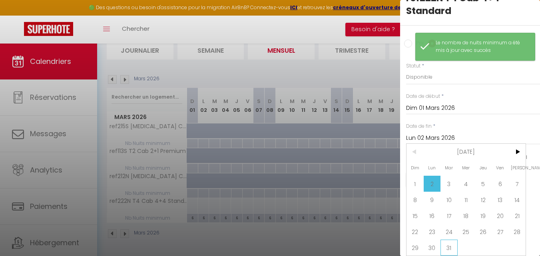
click at [451, 240] on span "31" at bounding box center [449, 248] width 17 height 16
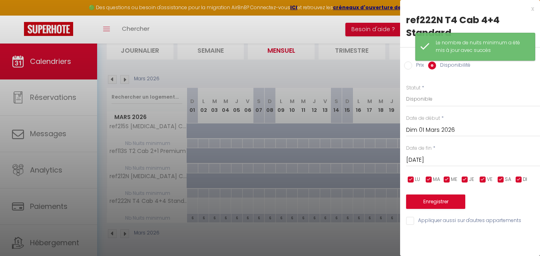
click at [415, 66] on label "Prix" at bounding box center [418, 66] width 12 height 9
click at [412, 66] on input "Prix" at bounding box center [408, 66] width 8 height 8
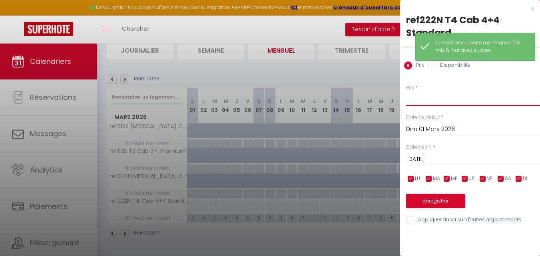
click at [425, 100] on input "Prix" at bounding box center [473, 99] width 134 height 14
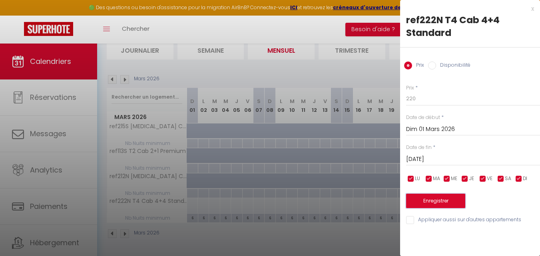
click at [418, 204] on button "Enregistrer" at bounding box center [435, 201] width 59 height 14
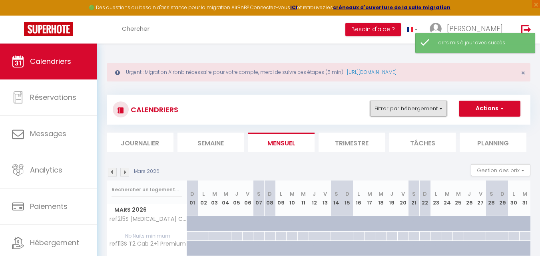
click at [432, 108] on button "Filtrer par hébergement" at bounding box center [408, 109] width 77 height 16
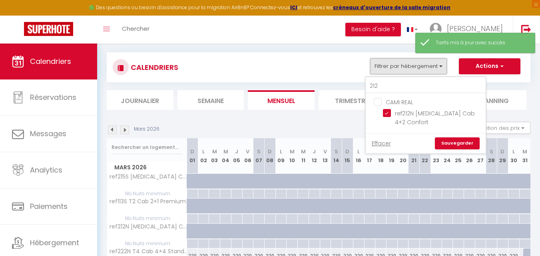
scroll to position [80, 0]
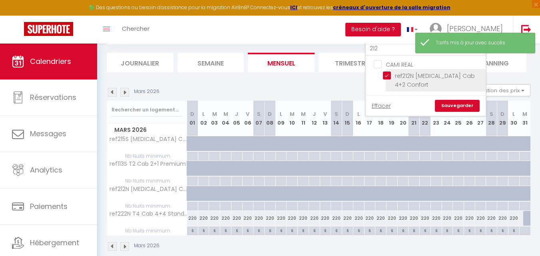
click at [388, 82] on li "ref212N [MEDICAL_DATA] Cab 4+2 Confort" at bounding box center [436, 80] width 100 height 22
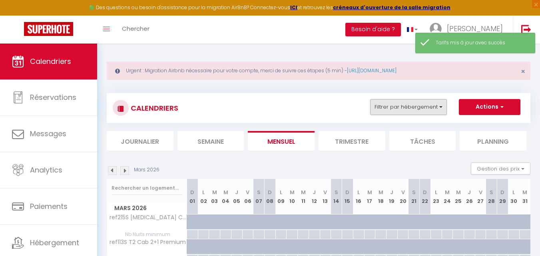
scroll to position [0, 0]
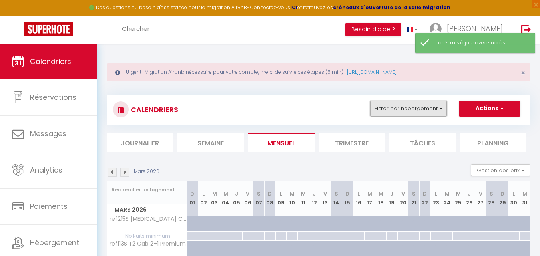
click at [400, 105] on button "Filtrer par hébergement" at bounding box center [408, 109] width 77 height 16
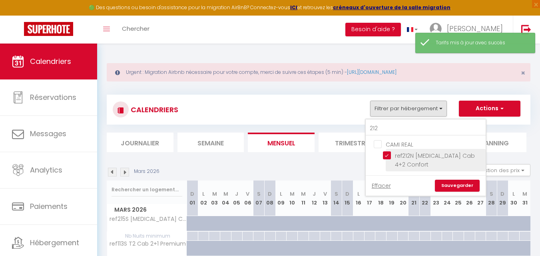
click at [387, 155] on input "ref212N [MEDICAL_DATA] Cab 4+2 Confort" at bounding box center [433, 156] width 100 height 8
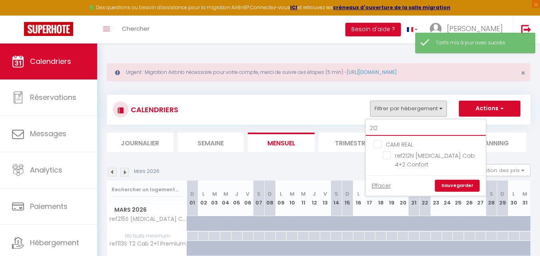
click at [388, 129] on input "212" at bounding box center [426, 129] width 120 height 14
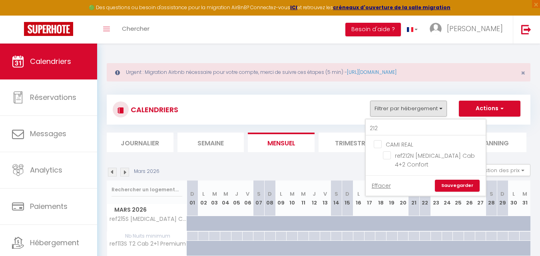
click at [262, 108] on div "CALENDRIERS Filtrer par hébergement 212 CAMI REAL ref212N T3 Cab 4+2 Confort Ef…" at bounding box center [319, 110] width 412 height 18
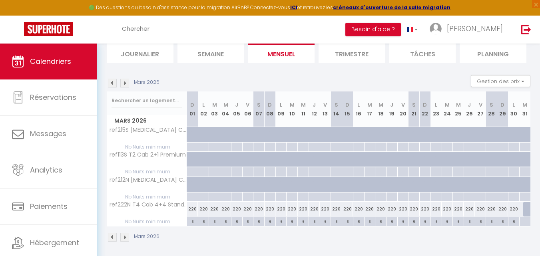
scroll to position [93, 0]
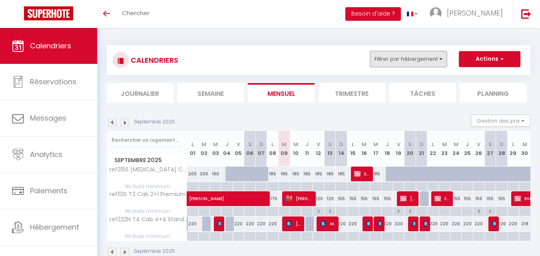
click at [389, 66] on button "Filtrer par hébergement" at bounding box center [408, 59] width 77 height 16
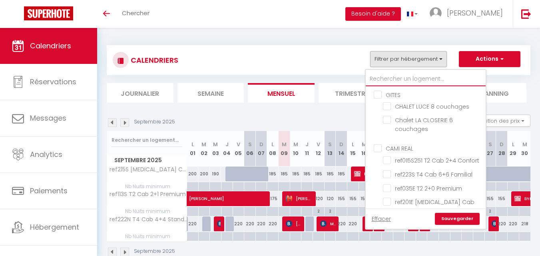
click at [392, 78] on input "text" at bounding box center [426, 79] width 120 height 14
